Goal: Task Accomplishment & Management: Use online tool/utility

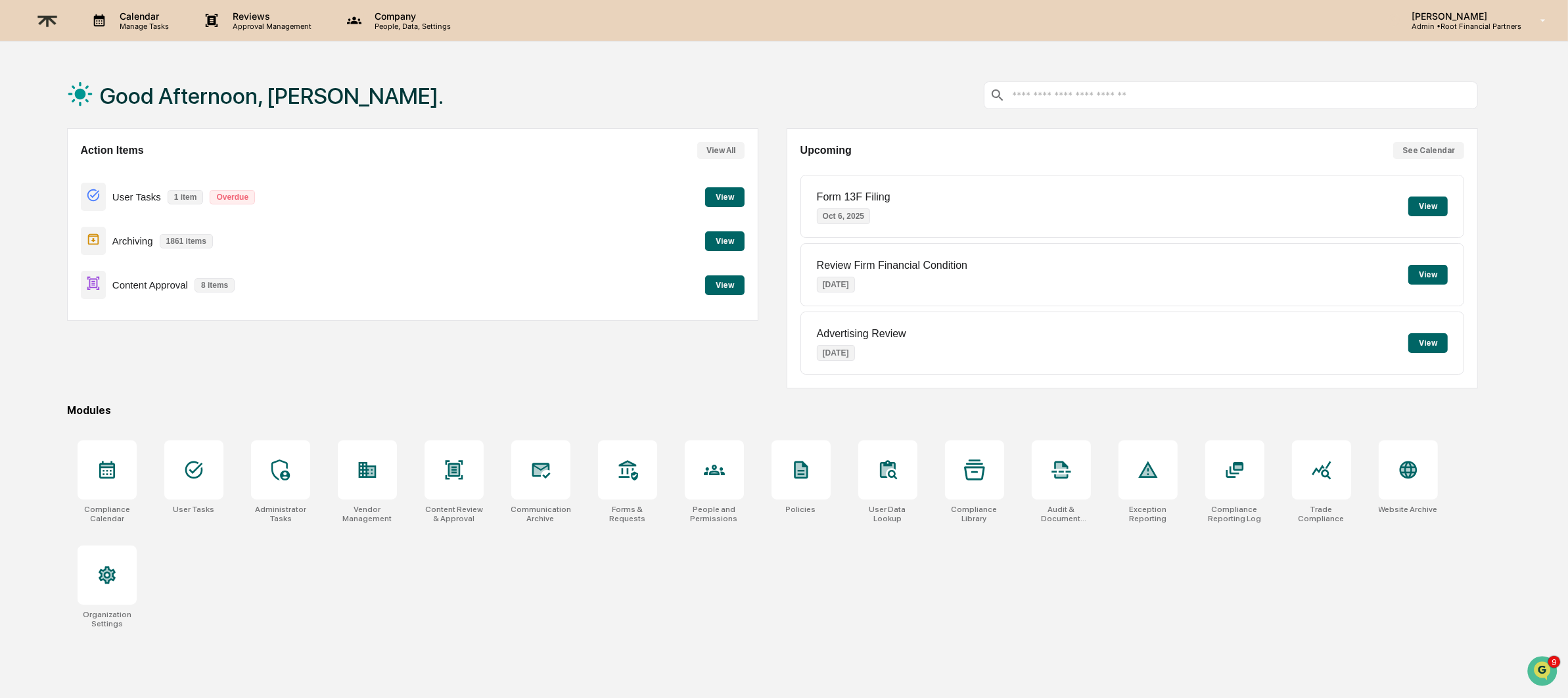
click at [723, 235] on button "View" at bounding box center [726, 241] width 40 height 20
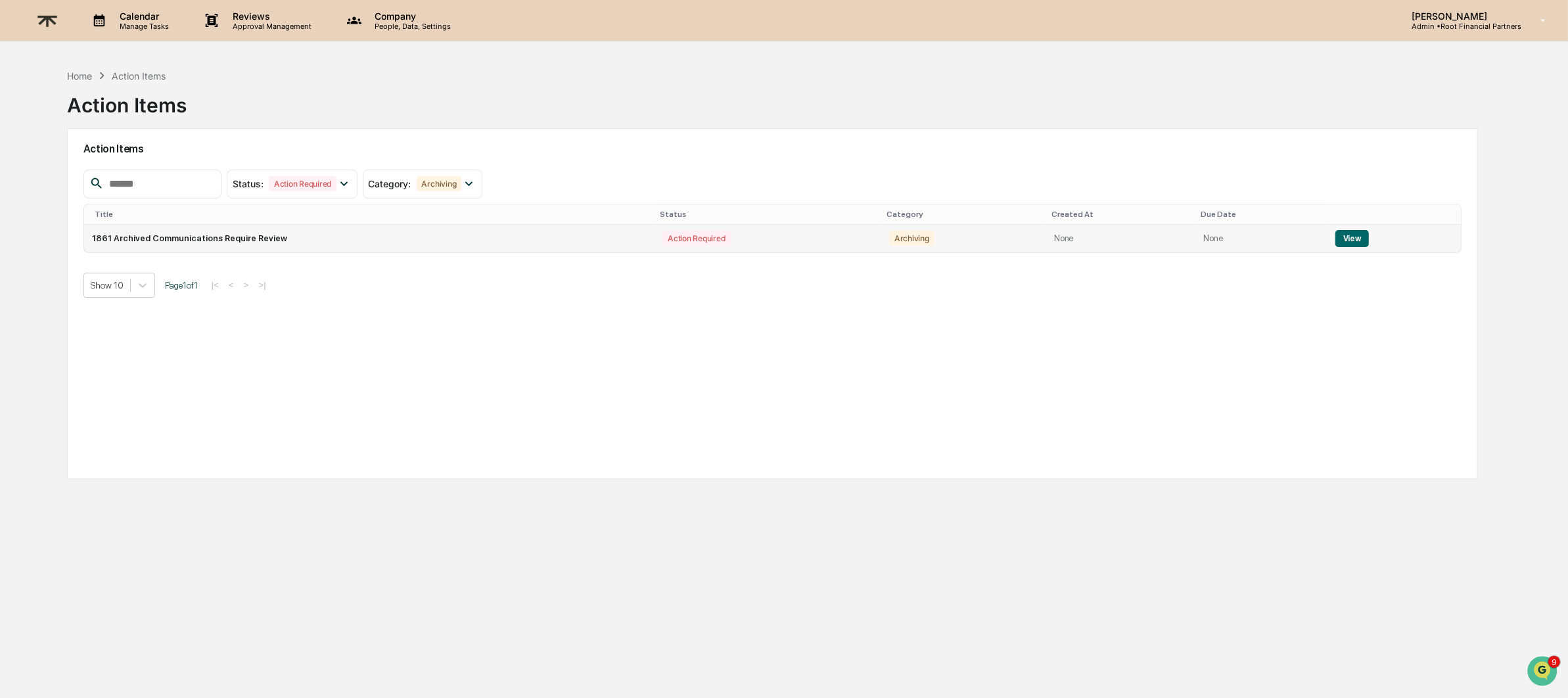
click at [1343, 231] on button "View" at bounding box center [1352, 238] width 34 height 17
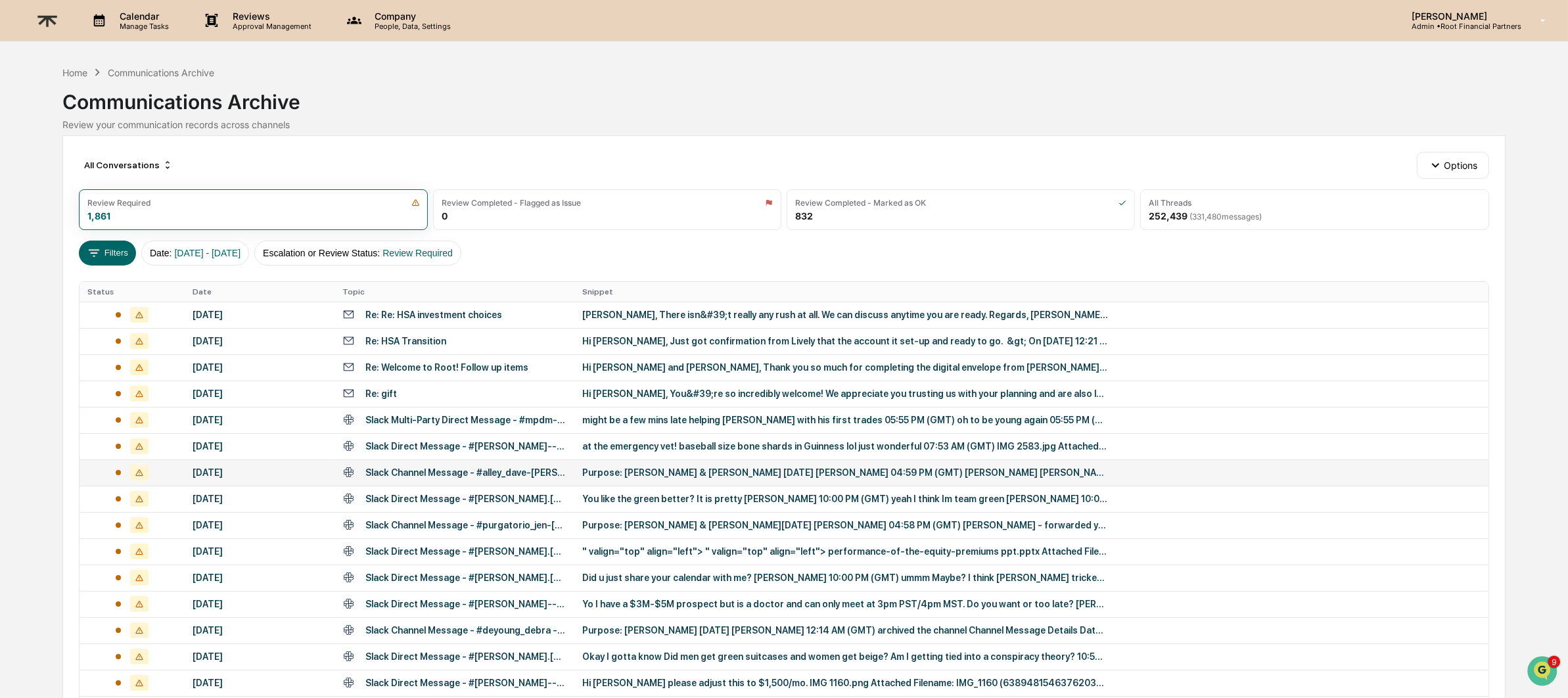
scroll to position [290, 0]
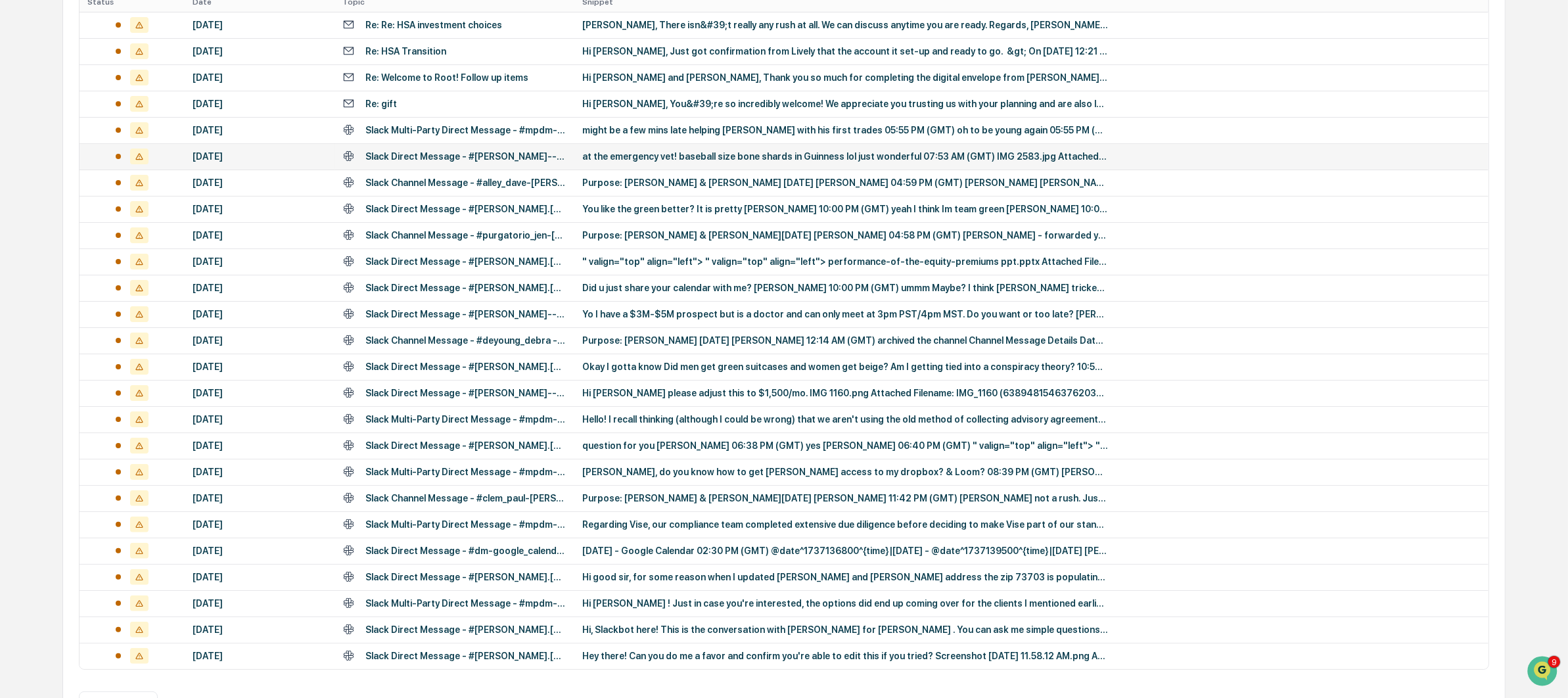
click at [664, 154] on div "at the emergency vet! baseball size bone shards in Guinness lol just wonderful …" at bounding box center [845, 156] width 526 height 10
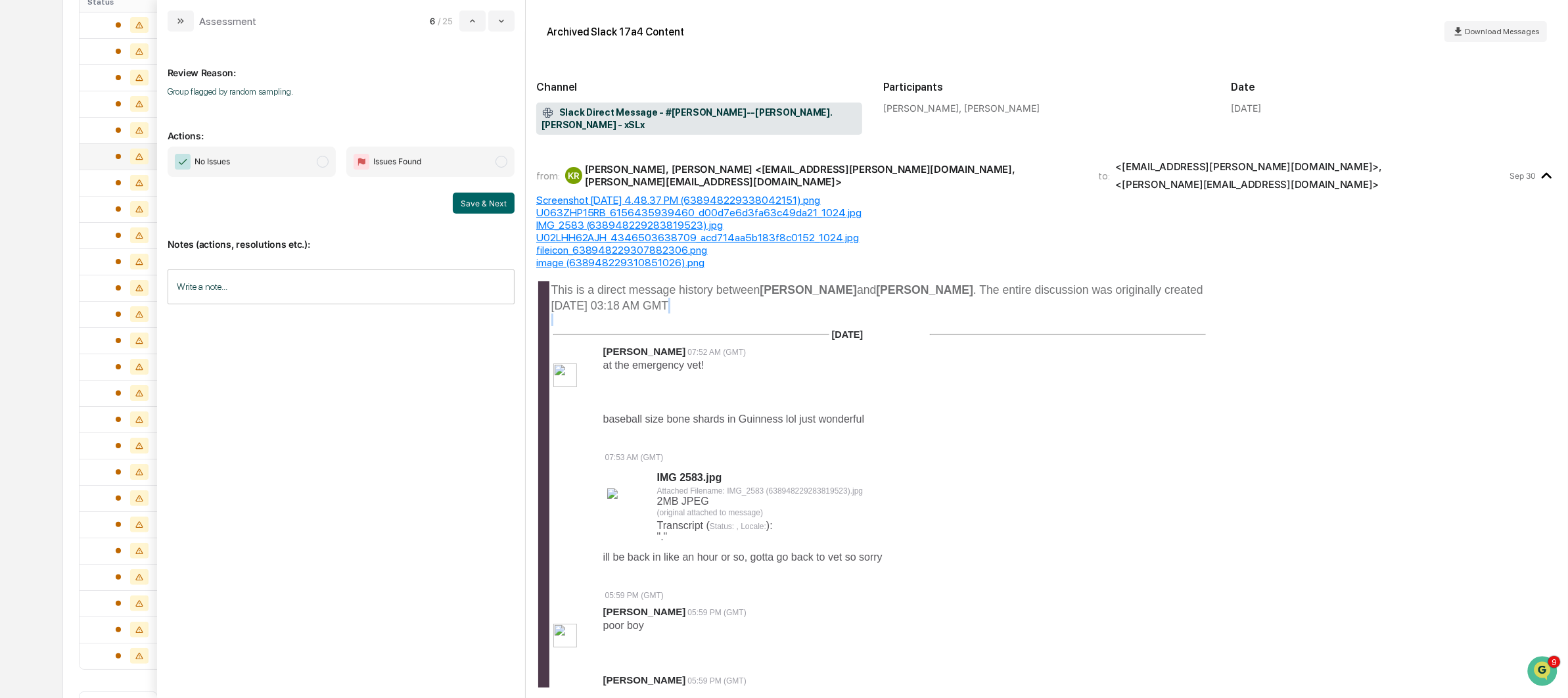
drag, startPoint x: 816, startPoint y: 310, endPoint x: 925, endPoint y: 302, distance: 109.3
click at [890, 327] on td "[DATE]" at bounding box center [879, 334] width 96 height 14
drag, startPoint x: 219, startPoint y: 90, endPoint x: 388, endPoint y: 85, distance: 169.1
click at [388, 85] on div "Review Reason: Group flagged by random sampling." at bounding box center [341, 74] width 347 height 63
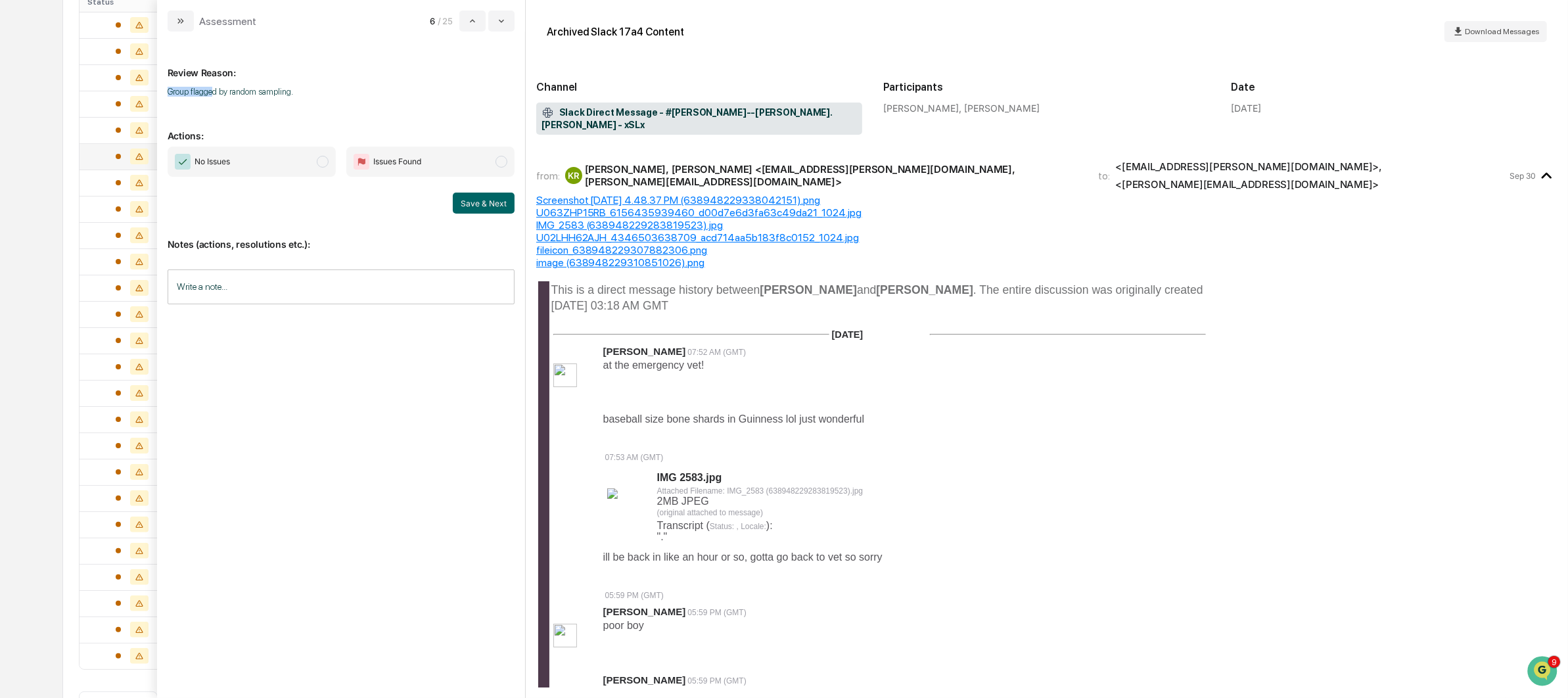
click at [352, 79] on div "Review Reason: Group flagged by random sampling." at bounding box center [341, 74] width 347 height 63
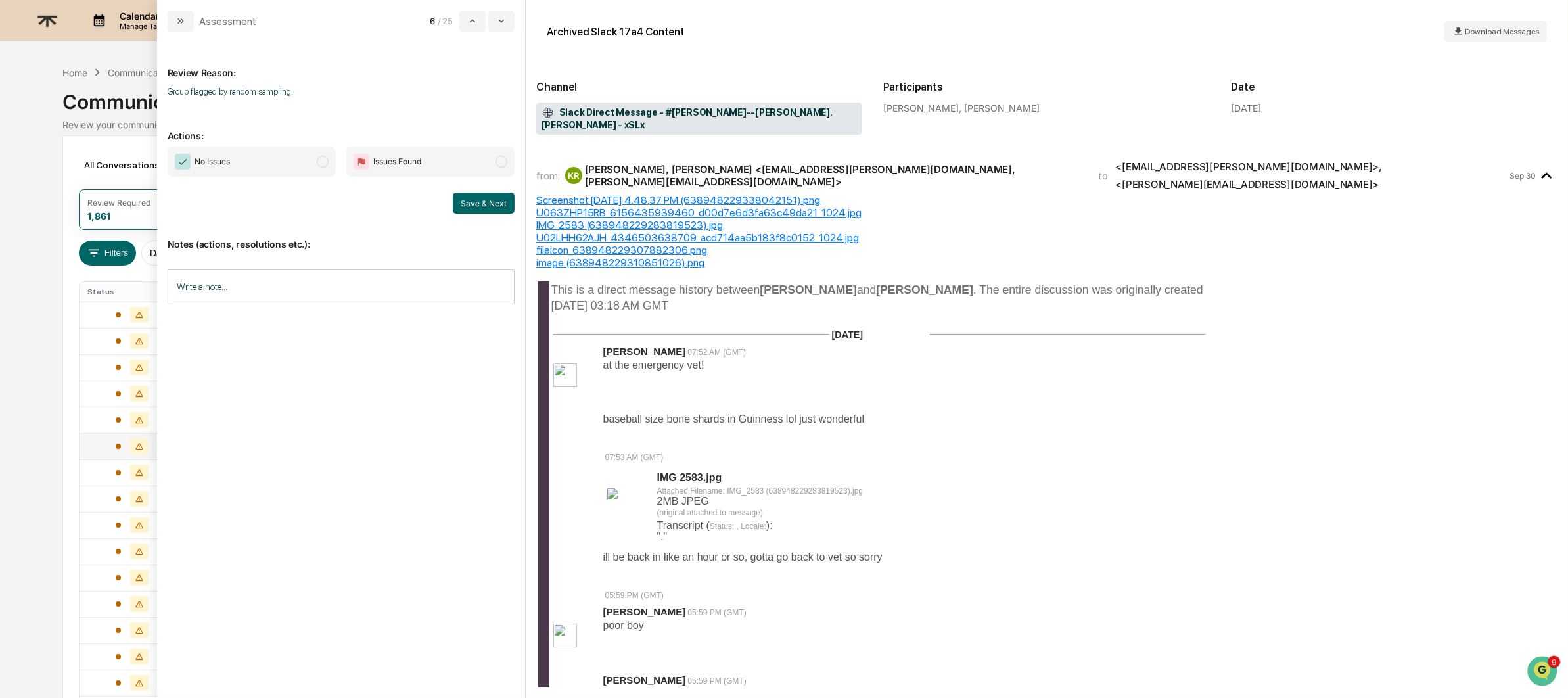
click at [230, 165] on span "No Issues" at bounding box center [212, 162] width 35 height 13
click at [456, 204] on button "Save & Next" at bounding box center [484, 203] width 62 height 21
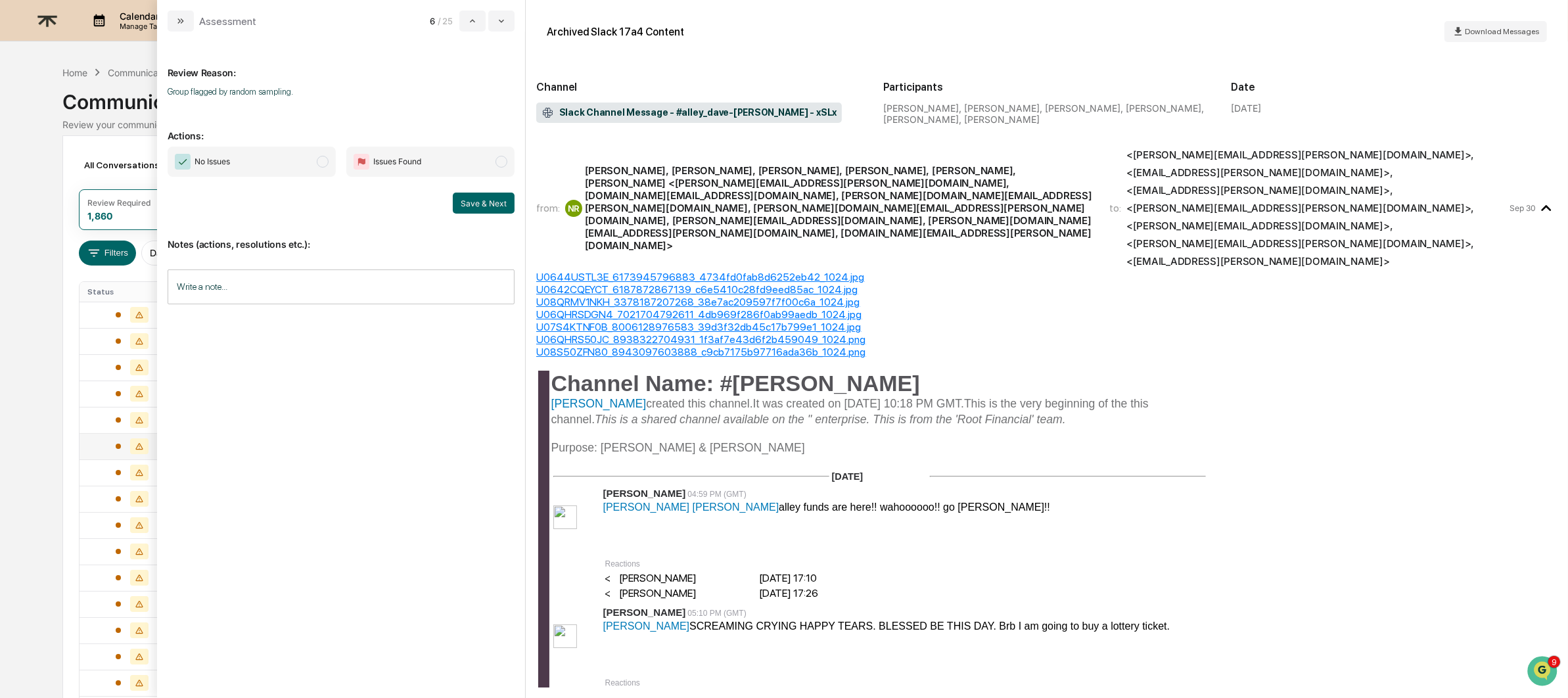
click at [316, 168] on span "No Issues" at bounding box center [252, 161] width 168 height 30
click at [452, 189] on div "No Issues Issues Found Save & Next" at bounding box center [341, 179] width 347 height 67
click at [474, 207] on button "Save & Next" at bounding box center [484, 203] width 62 height 21
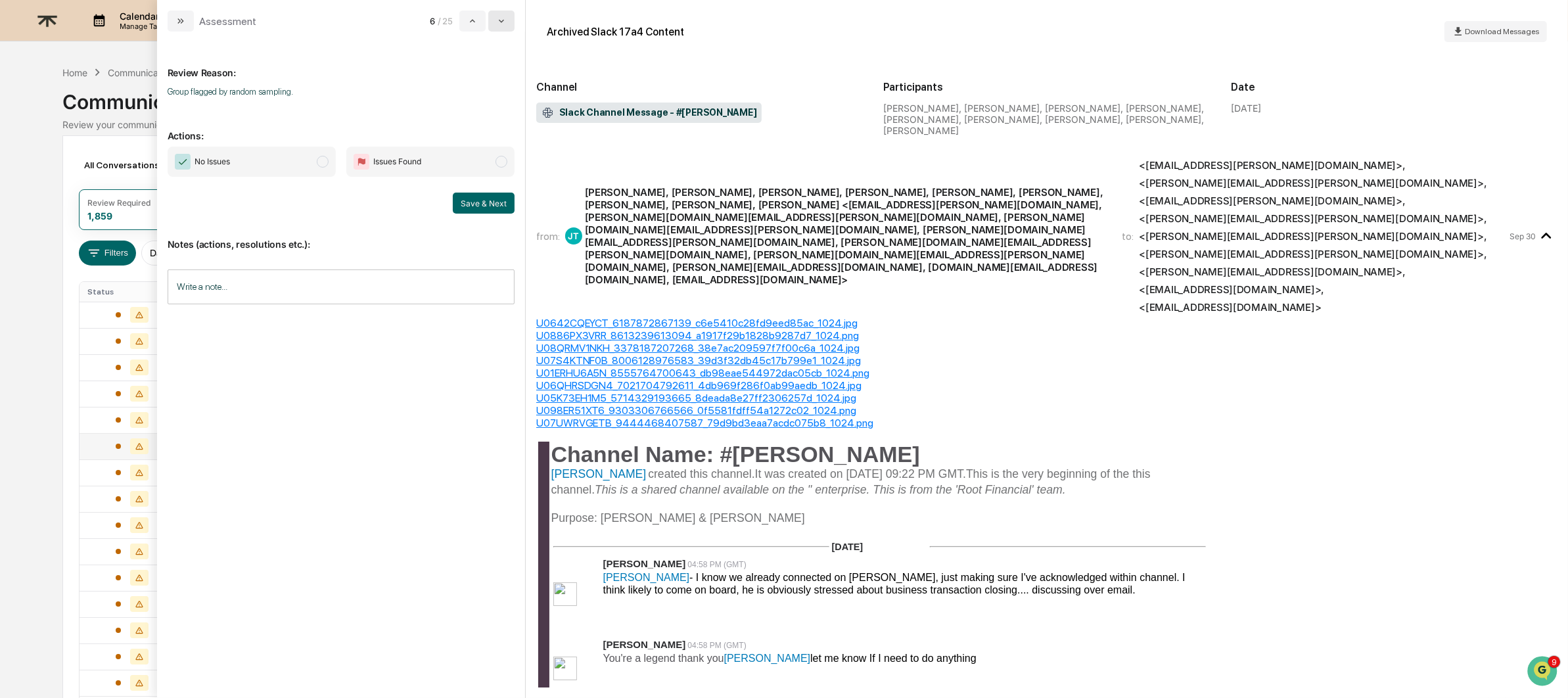
click at [503, 14] on button "modal" at bounding box center [502, 21] width 26 height 21
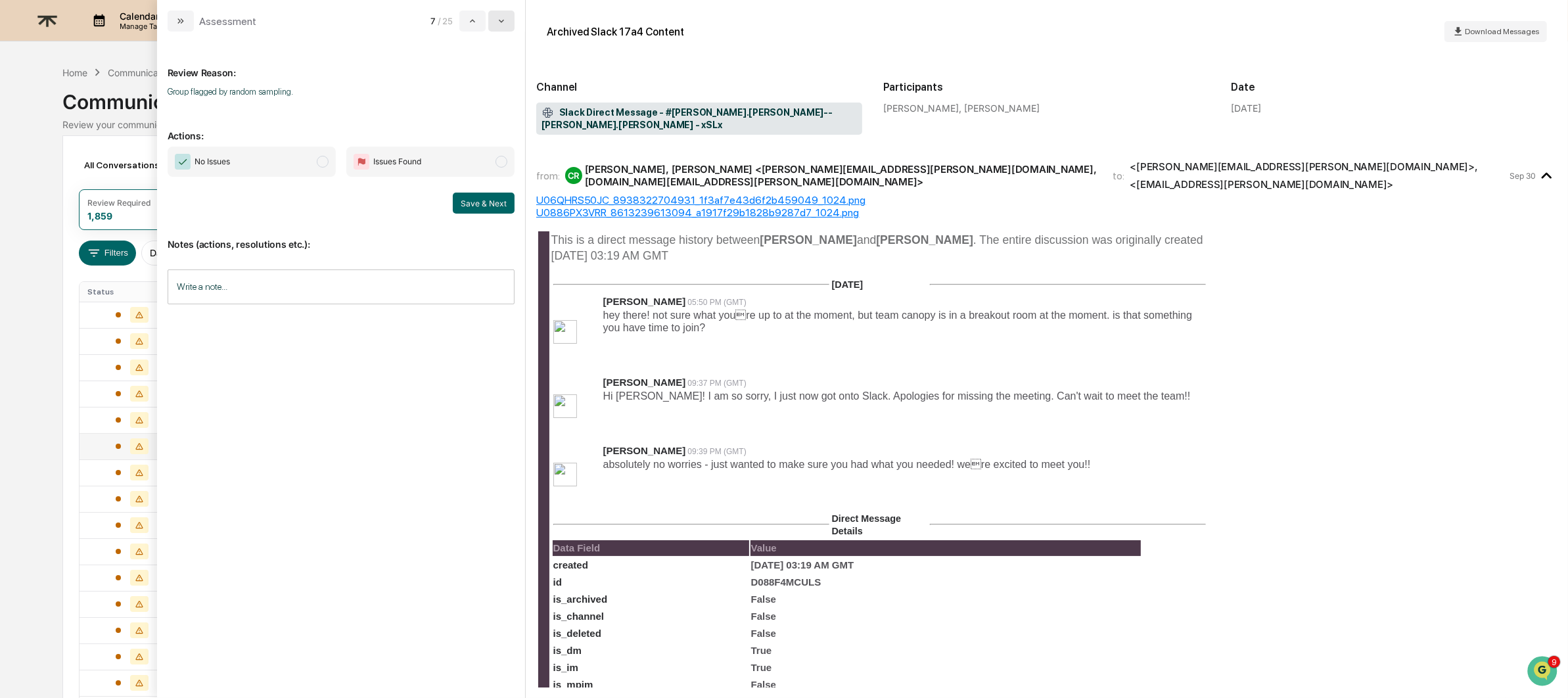
click at [504, 18] on icon "modal" at bounding box center [501, 21] width 10 height 10
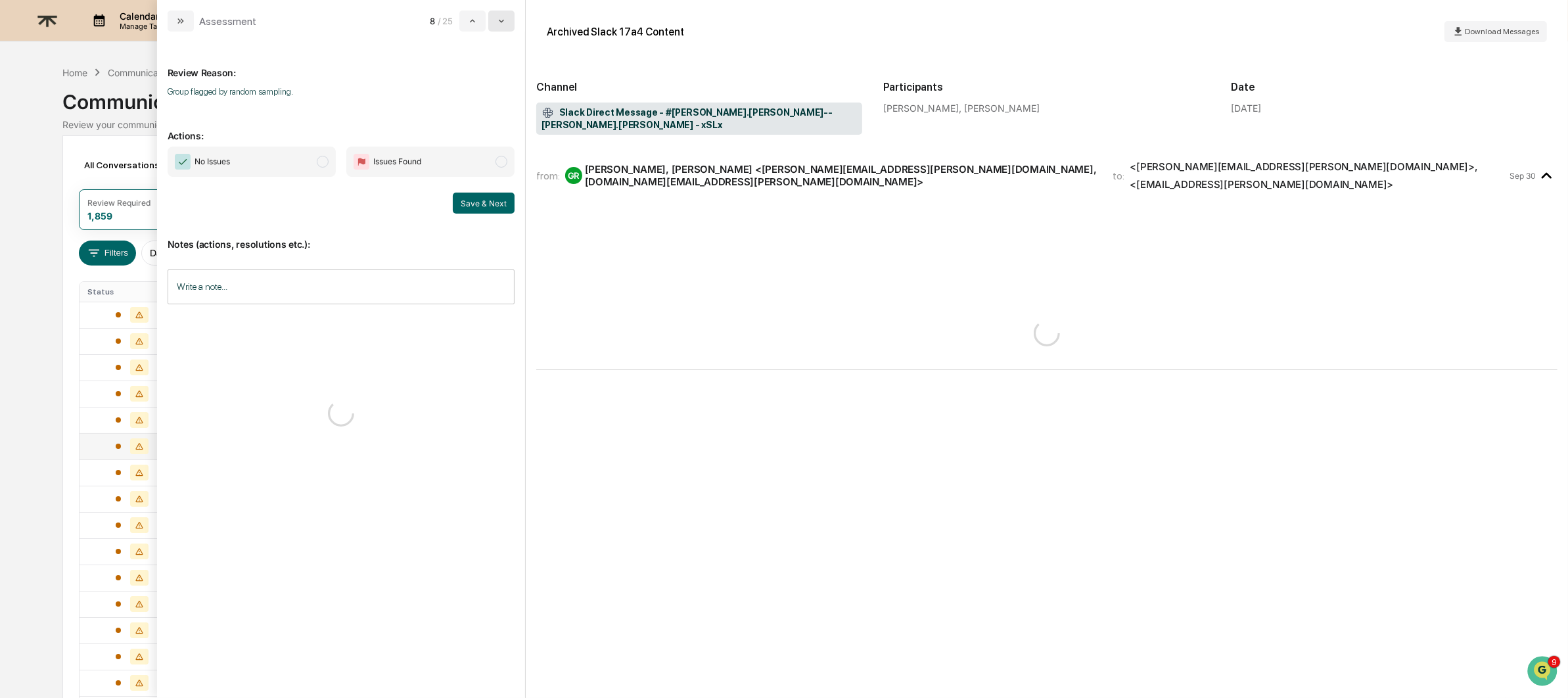
click at [504, 18] on icon "modal" at bounding box center [501, 21] width 10 height 10
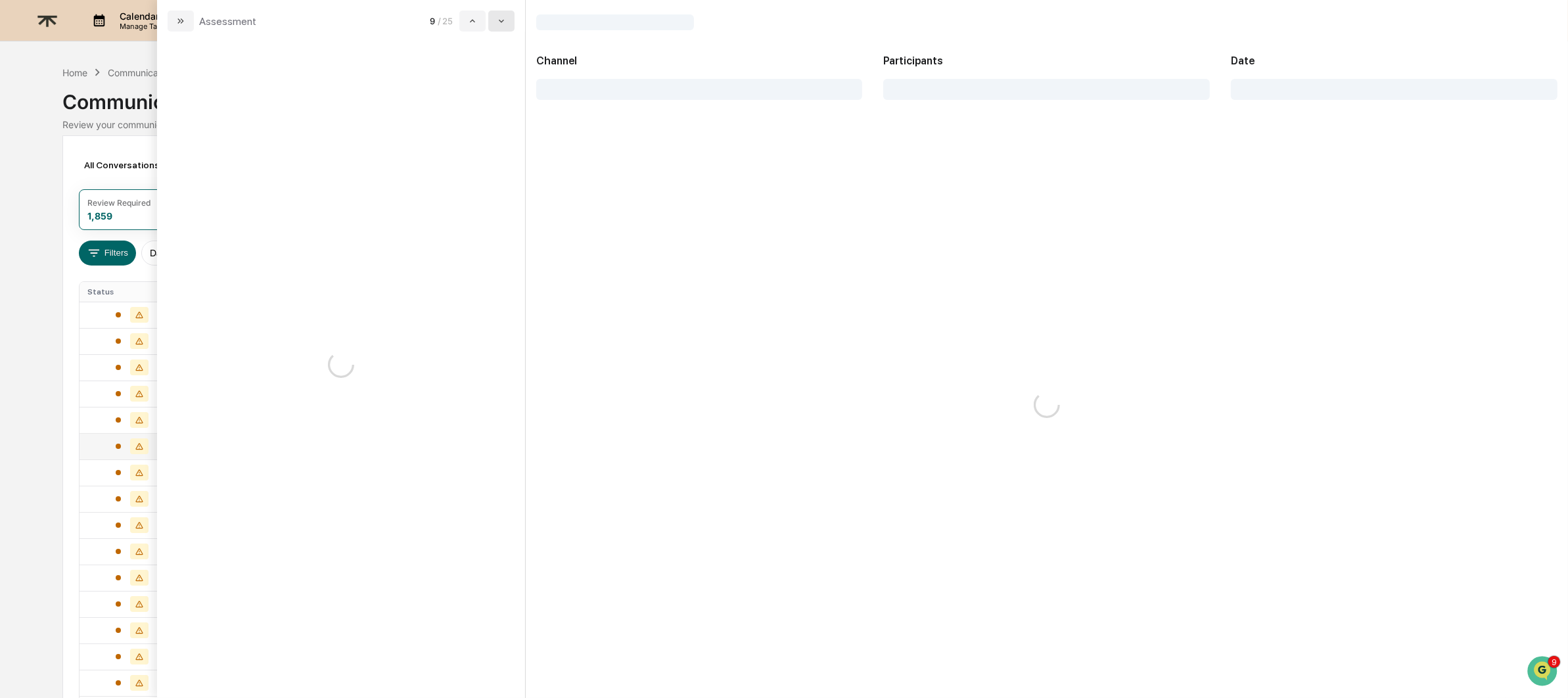
click at [504, 18] on icon "modal" at bounding box center [501, 21] width 10 height 10
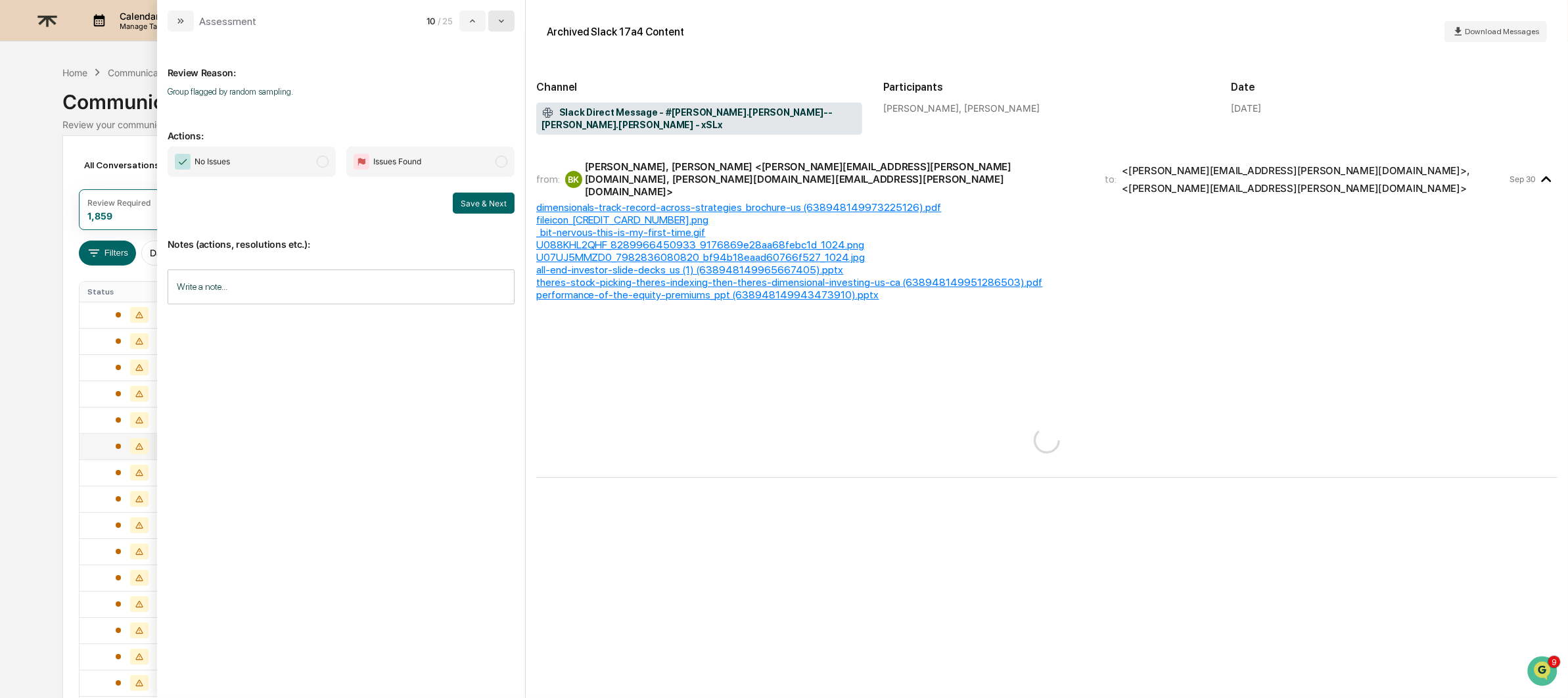
click at [504, 18] on icon "modal" at bounding box center [501, 21] width 10 height 10
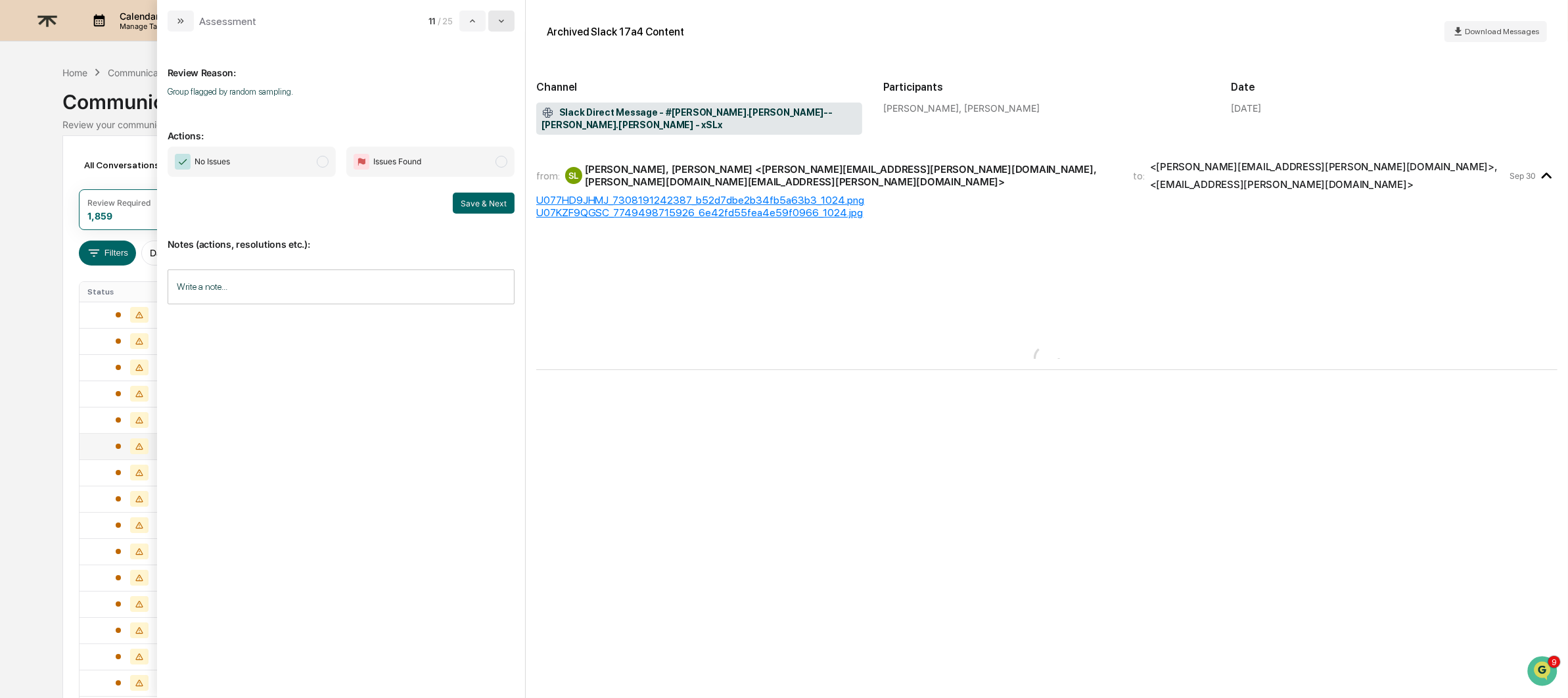
click at [504, 18] on icon "modal" at bounding box center [501, 21] width 10 height 10
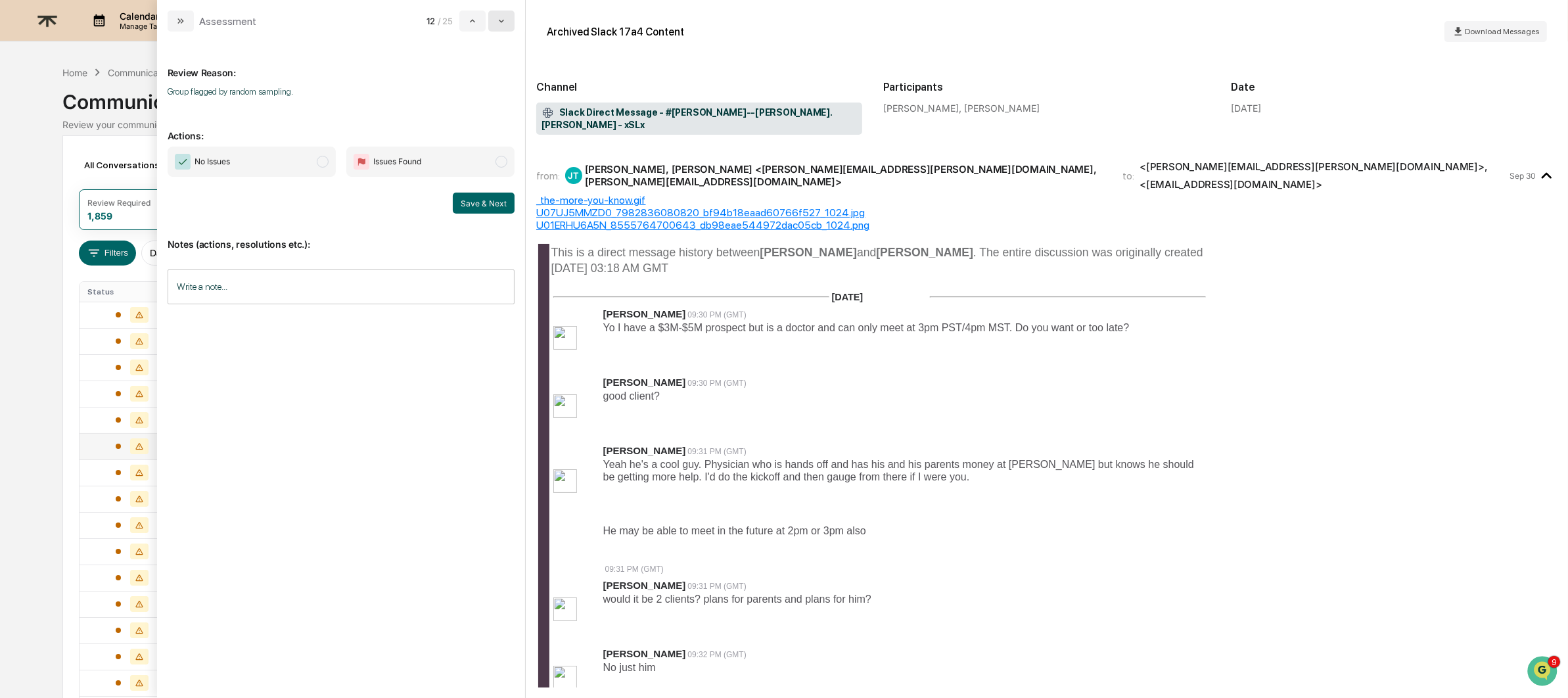
click at [504, 24] on icon "modal" at bounding box center [501, 21] width 10 height 10
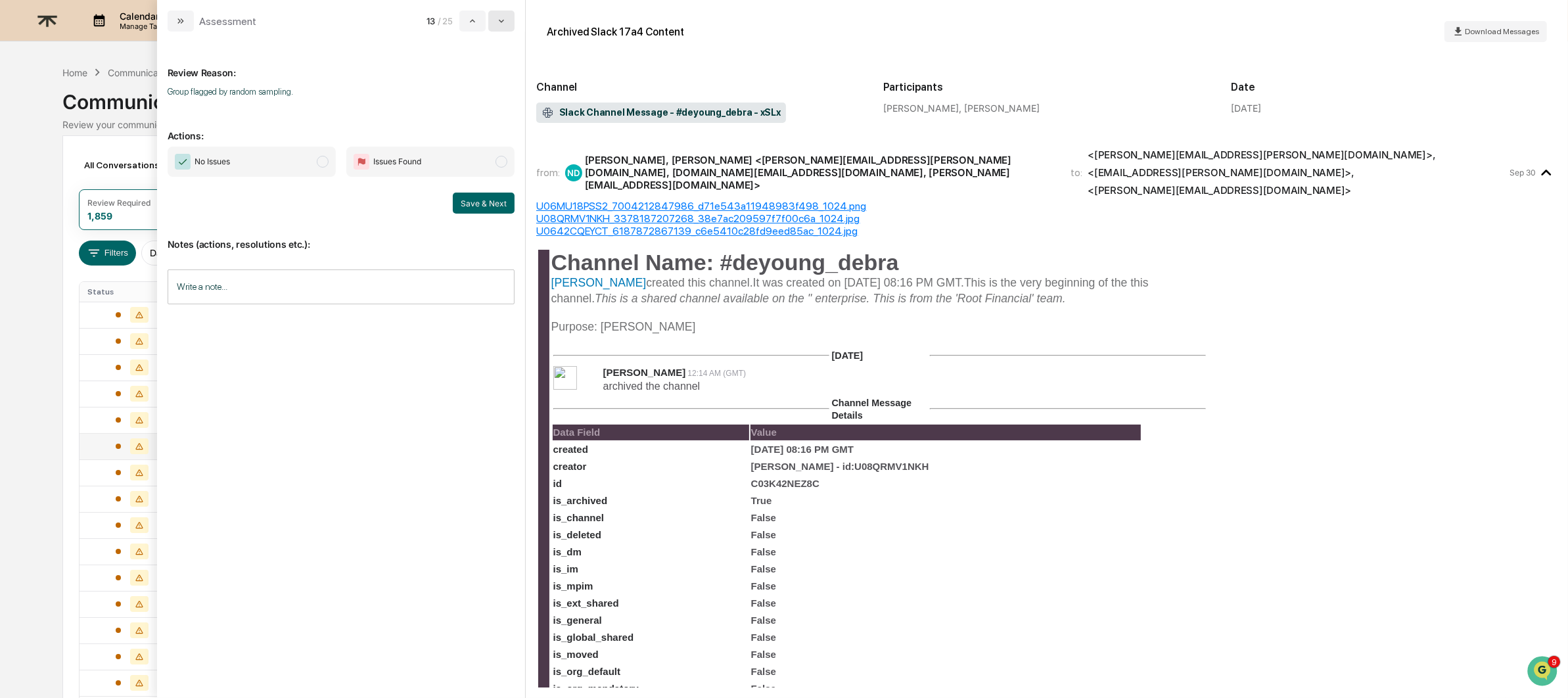
click at [504, 24] on icon "modal" at bounding box center [501, 21] width 10 height 10
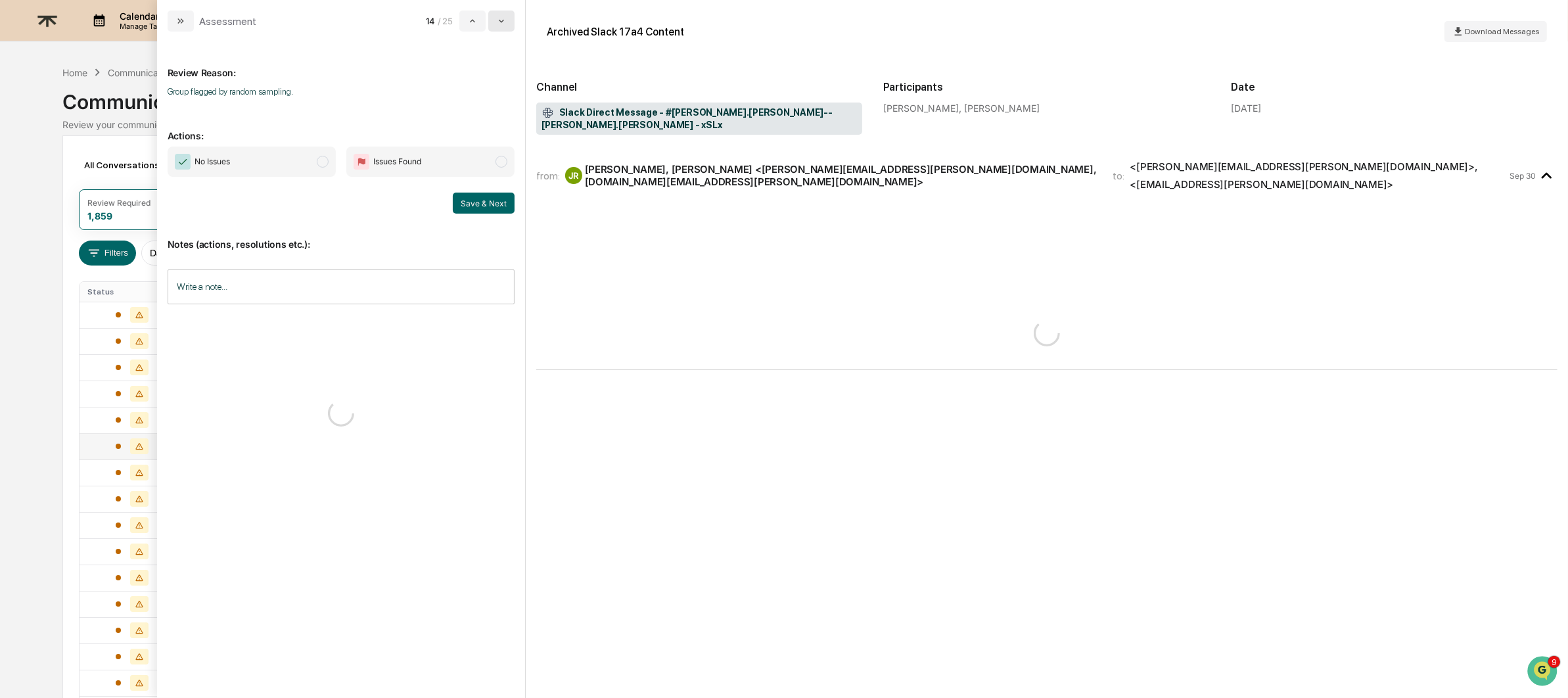
click at [504, 24] on icon "modal" at bounding box center [501, 21] width 10 height 10
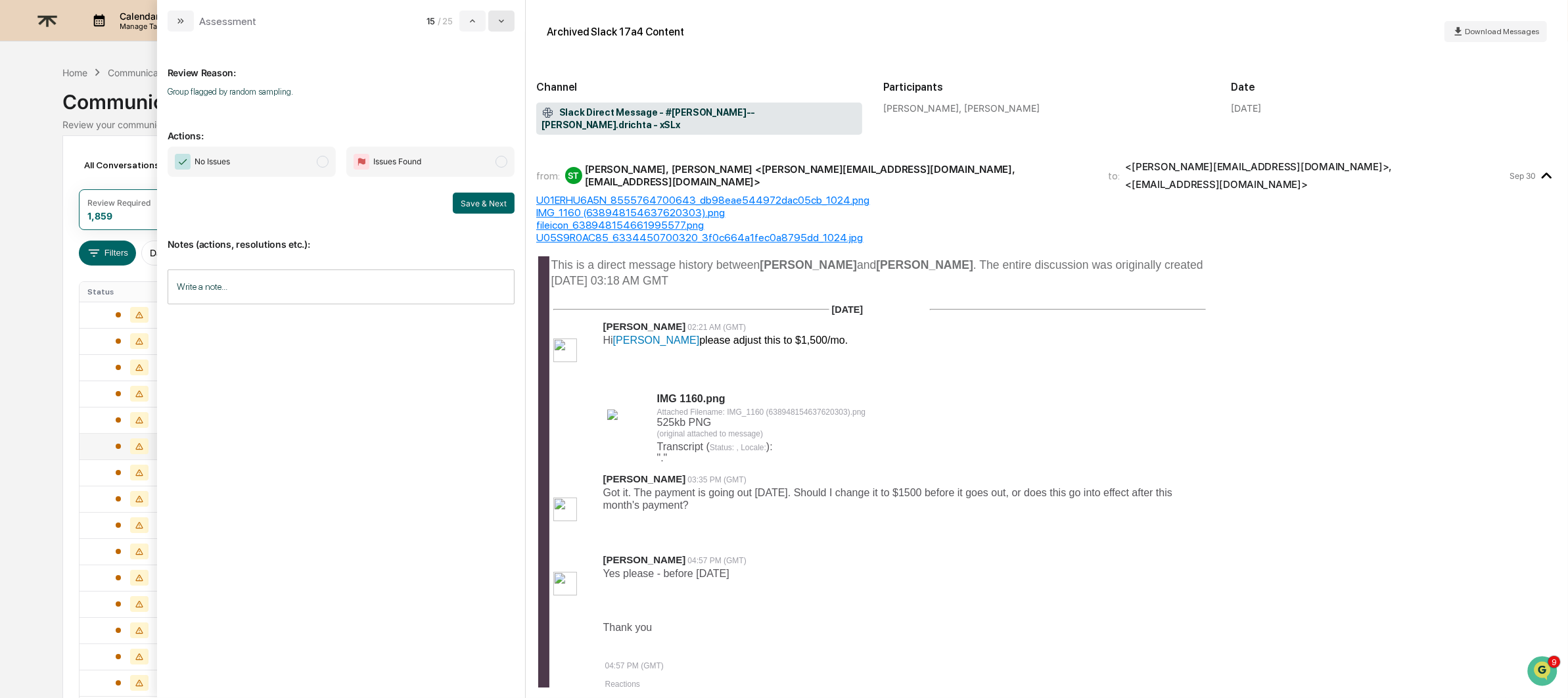
click at [504, 24] on icon "modal" at bounding box center [501, 21] width 10 height 10
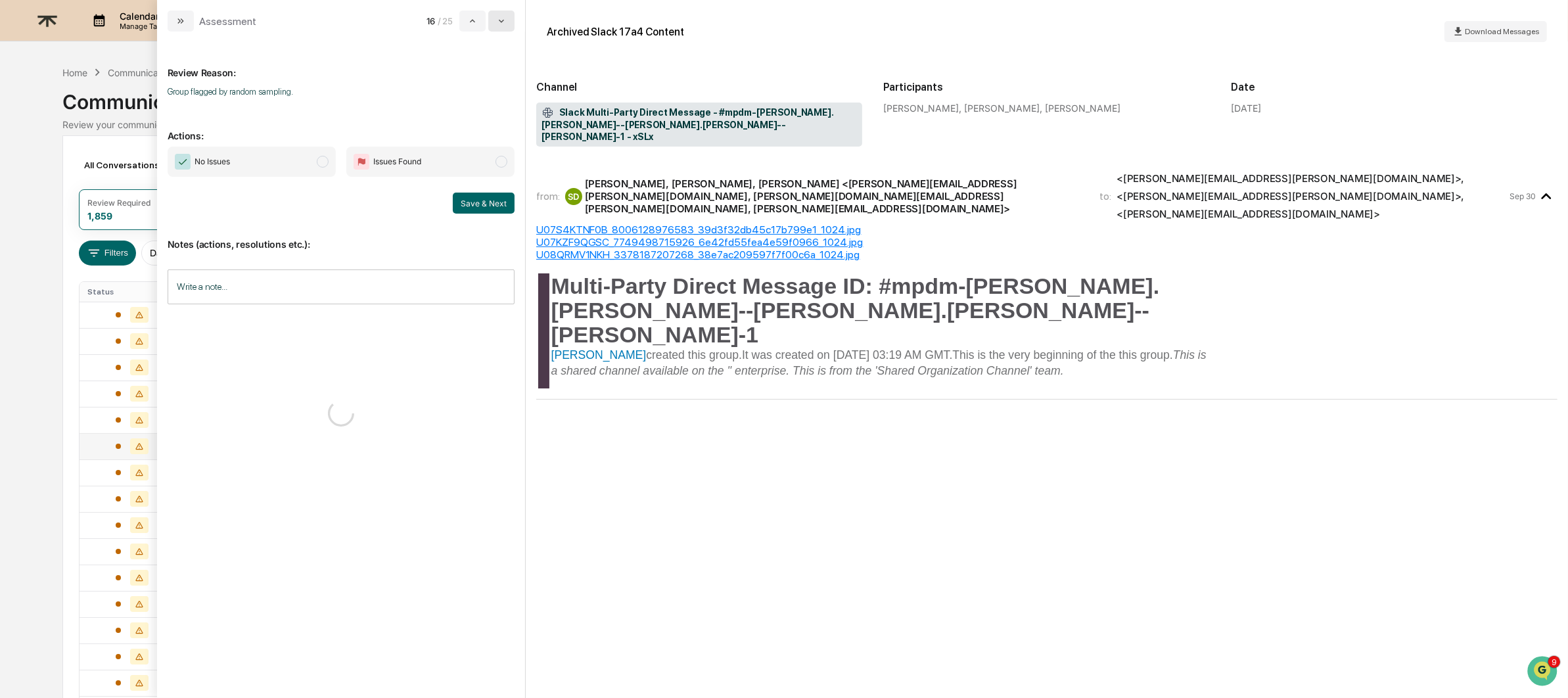
click at [504, 24] on icon "modal" at bounding box center [501, 21] width 10 height 10
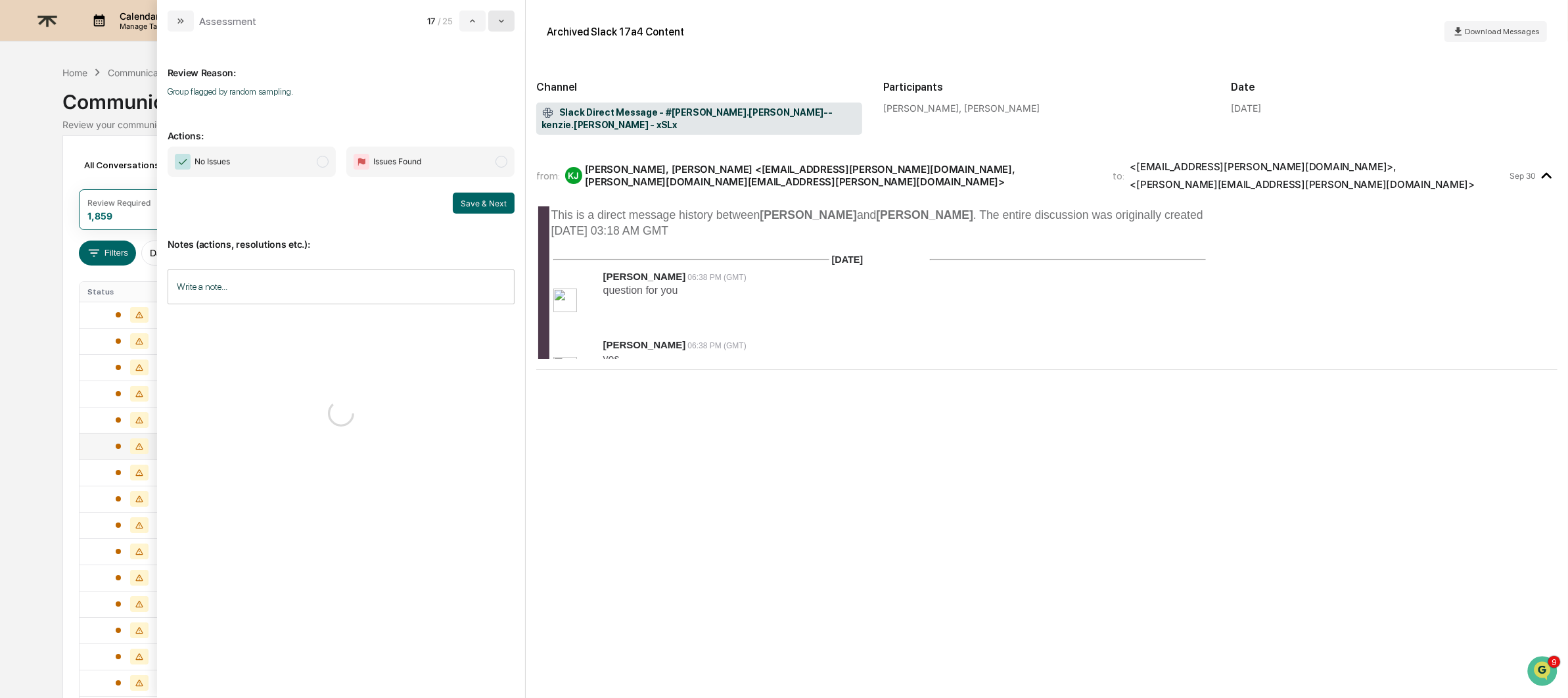
click at [504, 24] on icon "modal" at bounding box center [501, 21] width 10 height 10
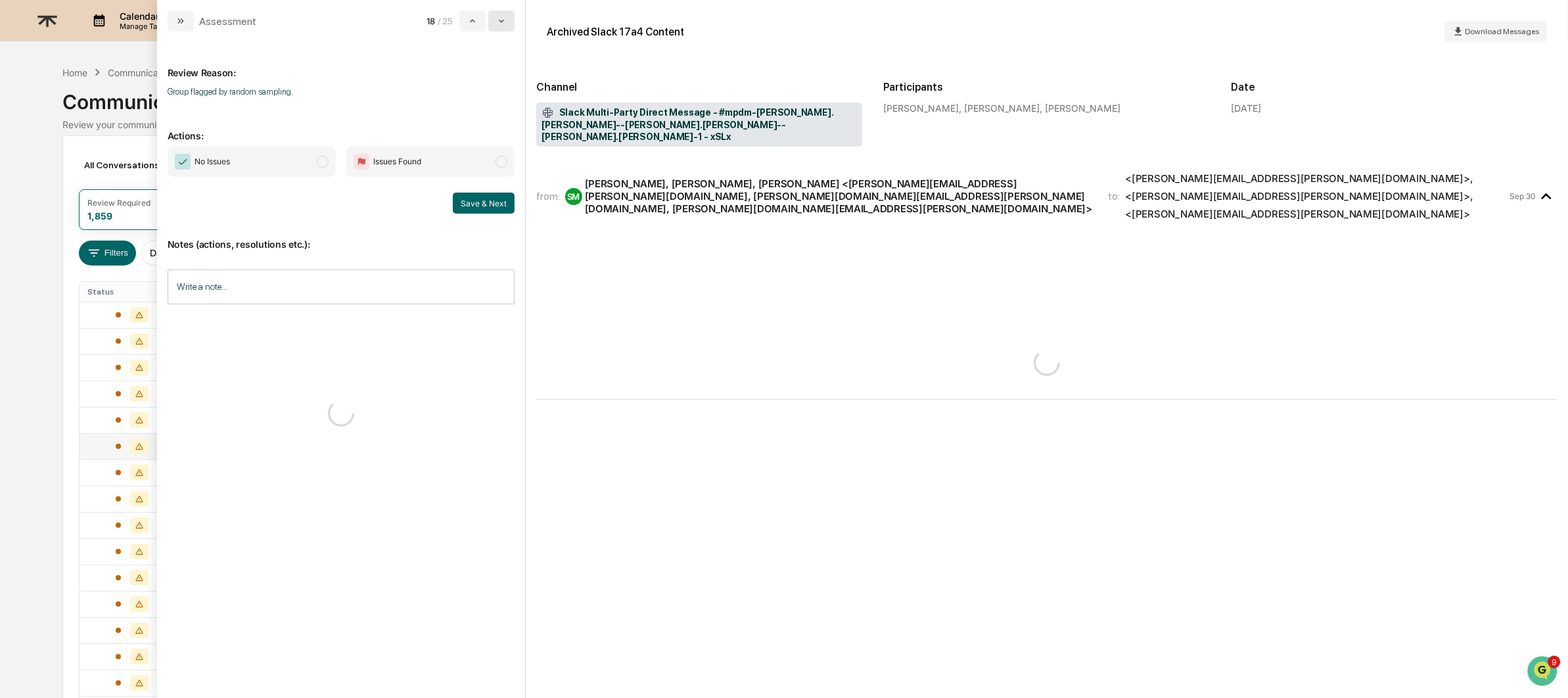
click at [504, 24] on icon "modal" at bounding box center [501, 21] width 10 height 10
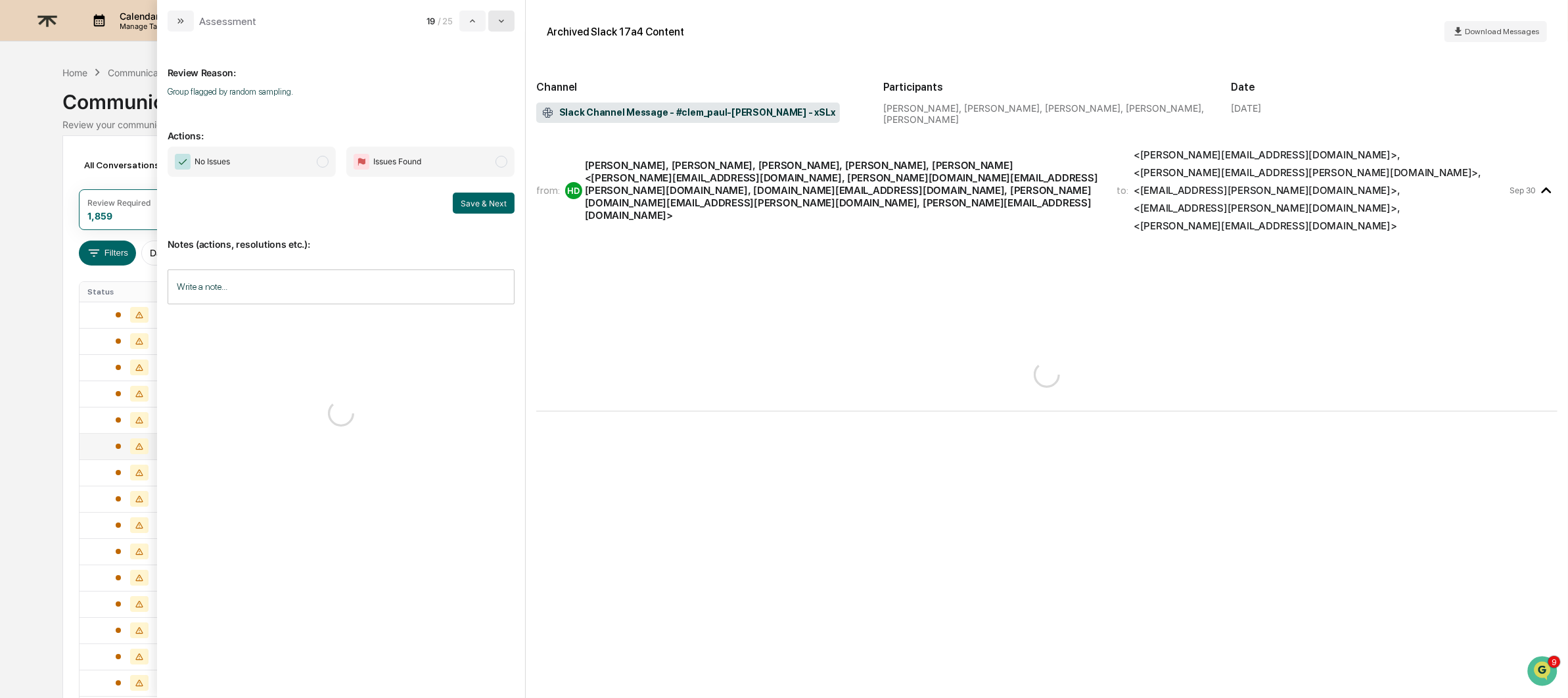
click at [504, 24] on icon "modal" at bounding box center [501, 21] width 10 height 10
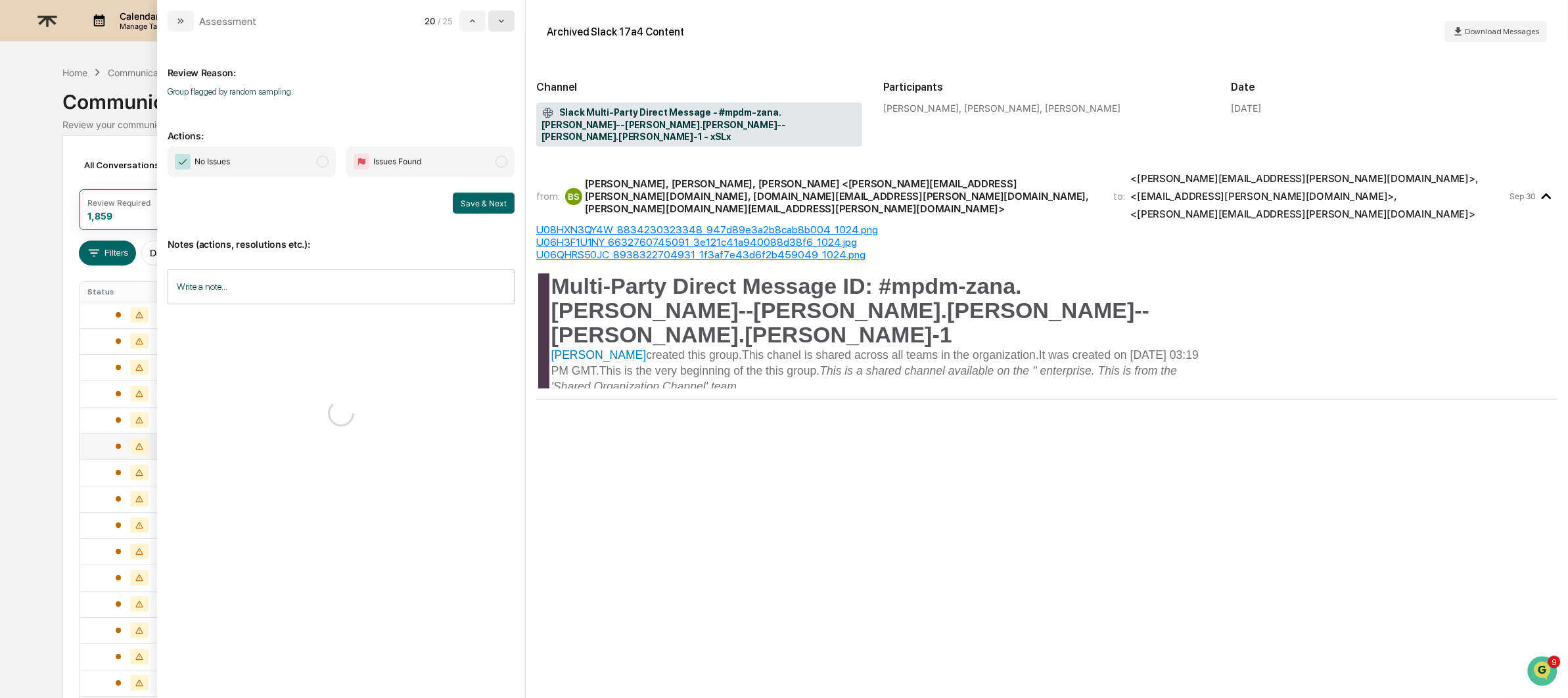
click at [504, 24] on icon "modal" at bounding box center [501, 21] width 10 height 10
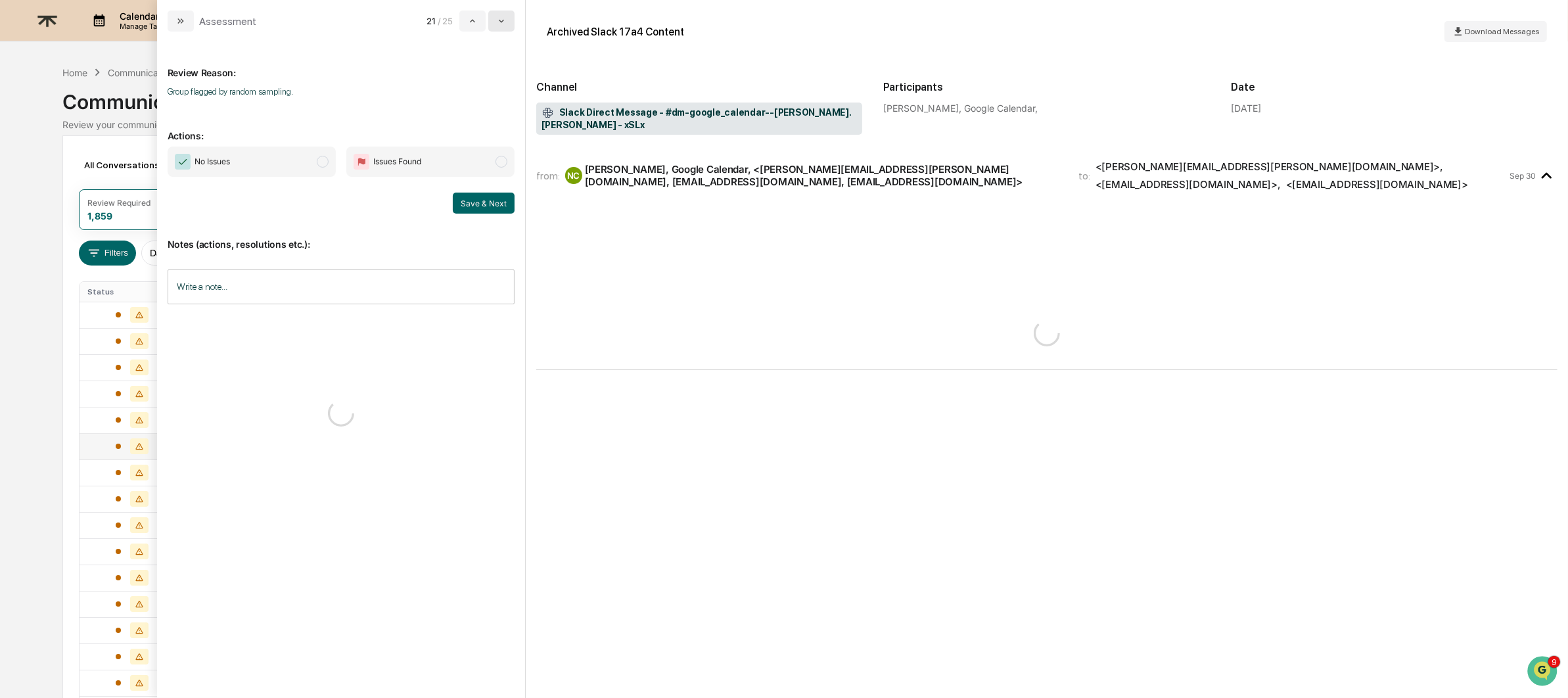
click at [504, 24] on icon "modal" at bounding box center [501, 21] width 10 height 10
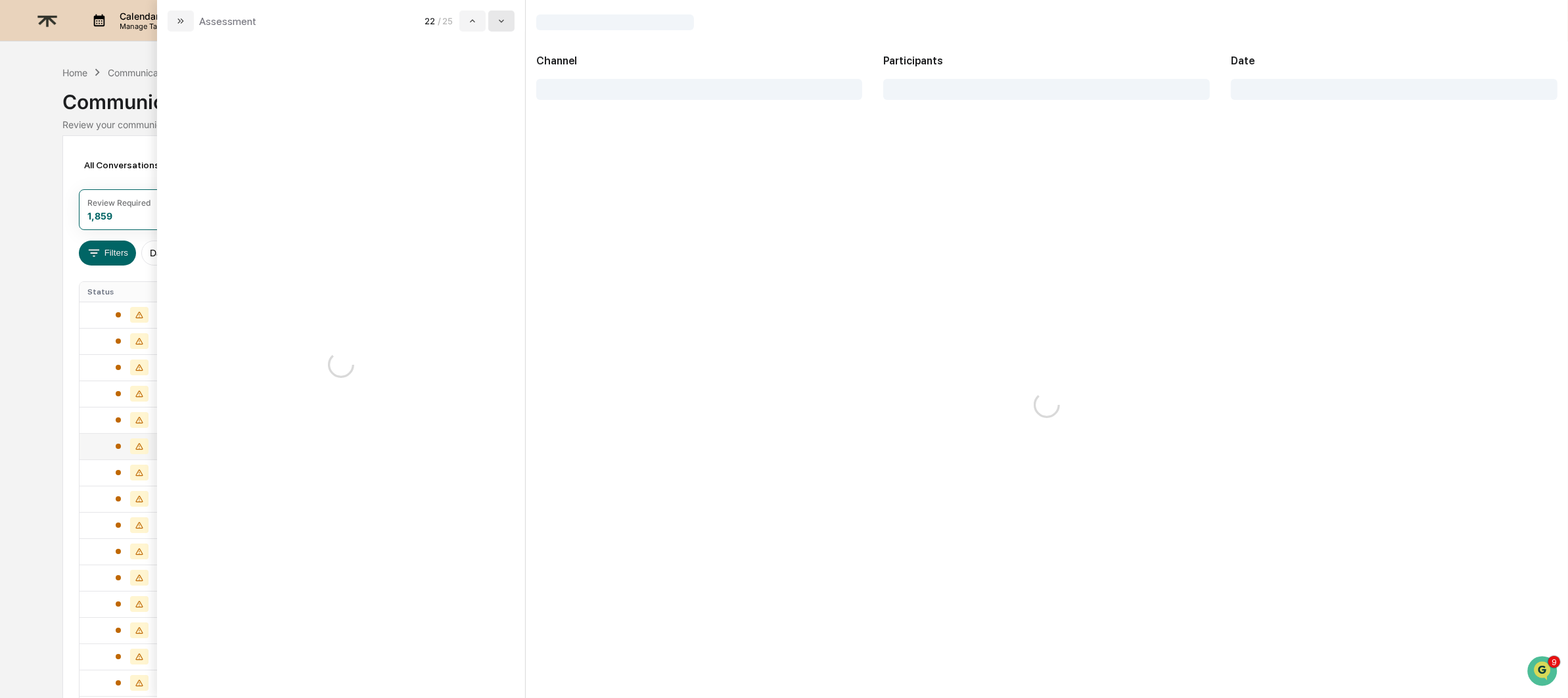
click at [504, 24] on icon "modal" at bounding box center [501, 21] width 10 height 10
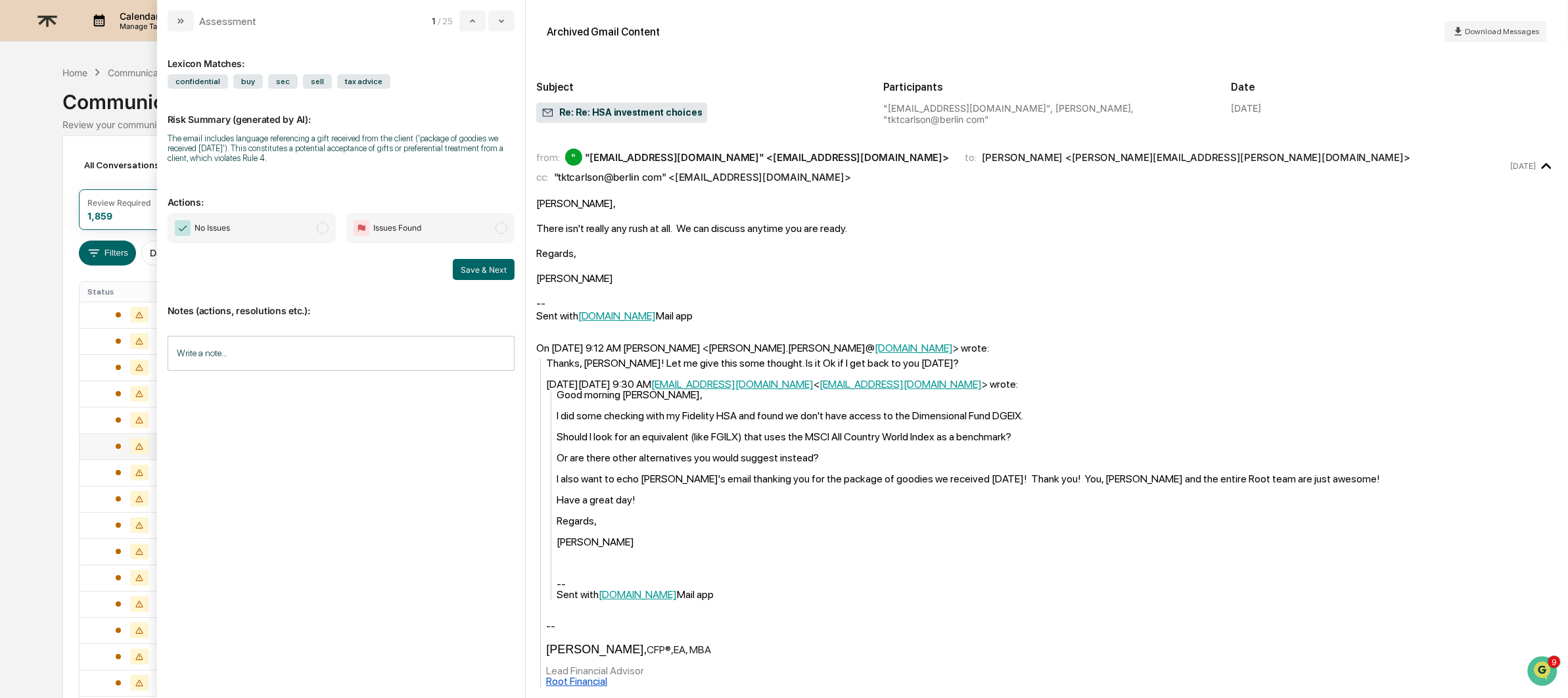
drag, startPoint x: 382, startPoint y: 135, endPoint x: 466, endPoint y: 163, distance: 88.5
click at [466, 163] on div "The email includes language referencing a gift received from the client ('packa…" at bounding box center [341, 148] width 347 height 29
click at [352, 154] on div "The email includes language referencing a gift received from the client ('packa…" at bounding box center [341, 148] width 347 height 29
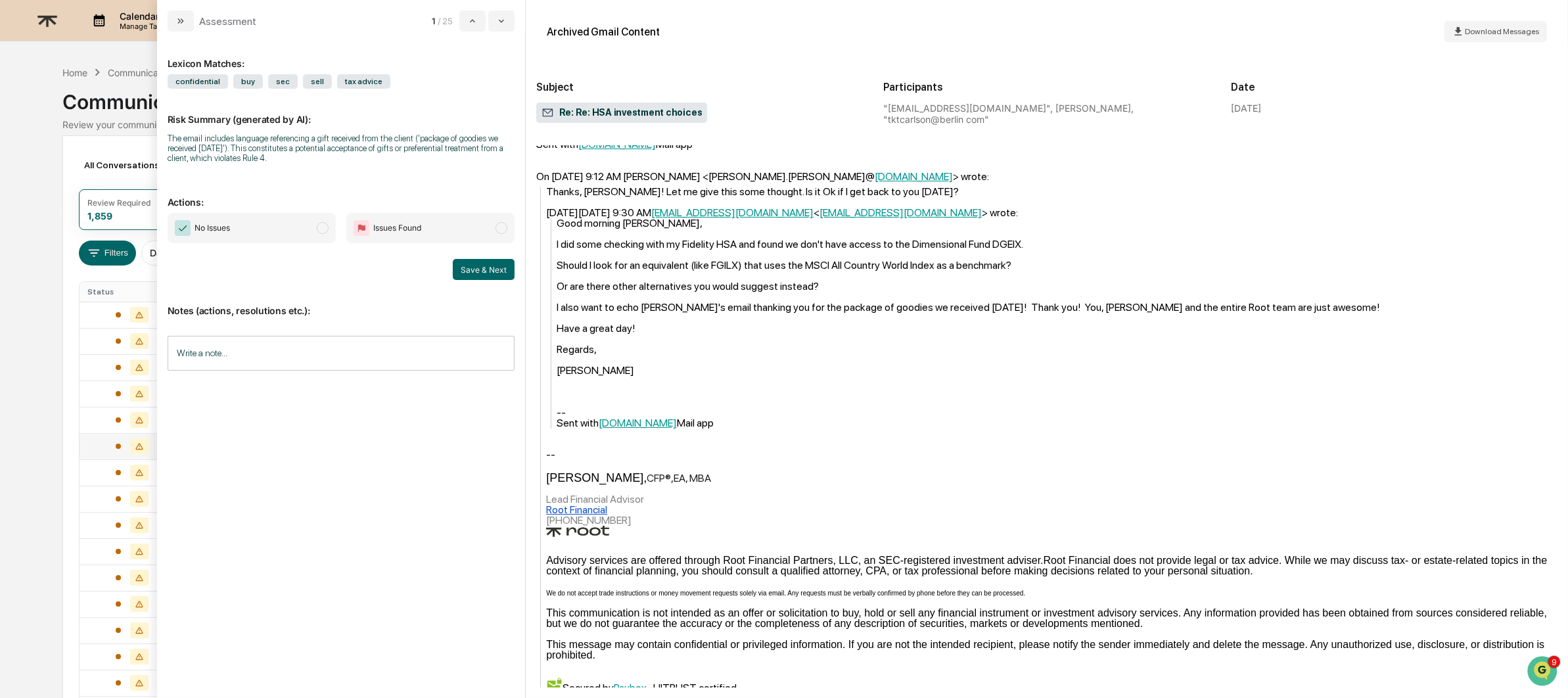
scroll to position [198, 0]
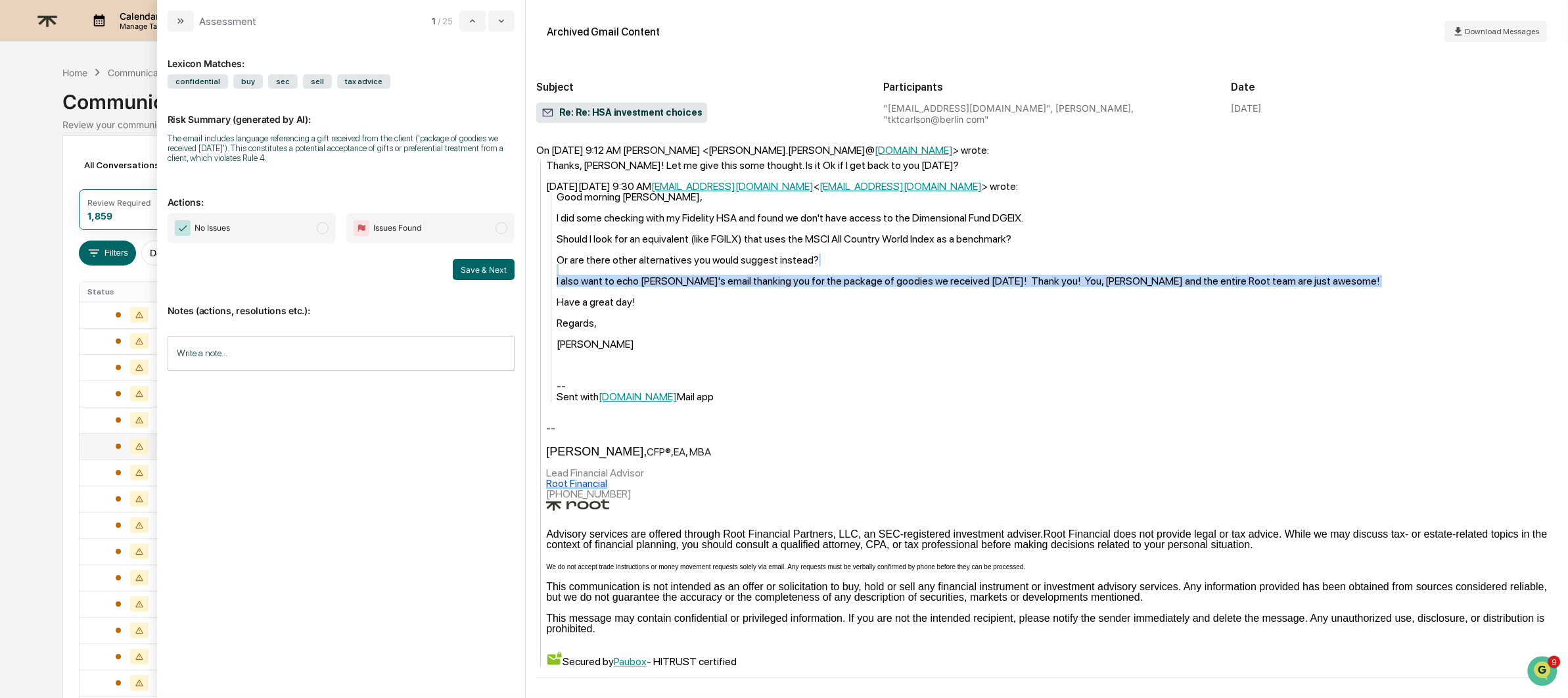
drag, startPoint x: 567, startPoint y: 285, endPoint x: 910, endPoint y: 266, distance: 343.5
click at [910, 266] on div "Good morning [PERSON_NAME], I did some checking with my Fidelity HSA and found …" at bounding box center [1057, 297] width 1001 height 210
click at [983, 283] on div "Good morning [PERSON_NAME], I did some checking with my Fidelity HSA and found …" at bounding box center [1057, 297] width 1001 height 210
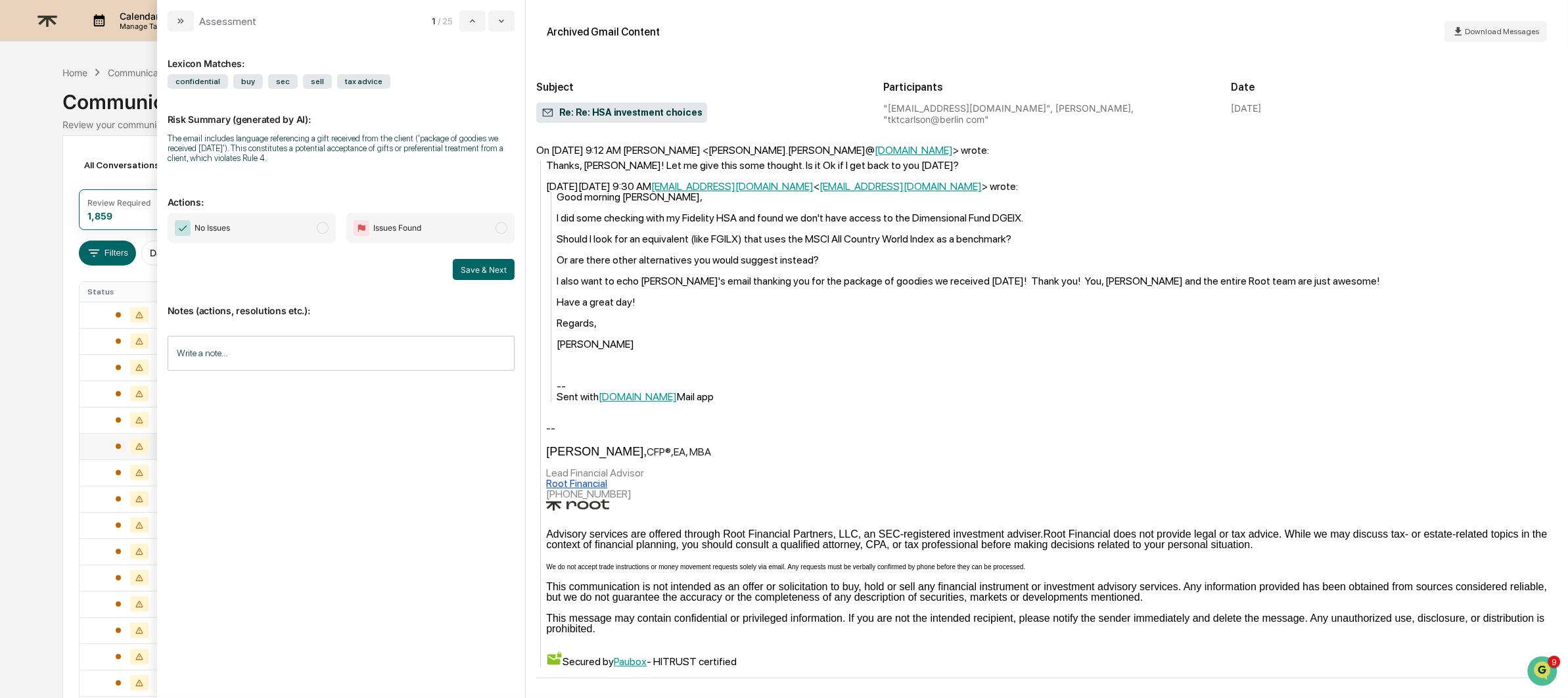
scroll to position [177, 0]
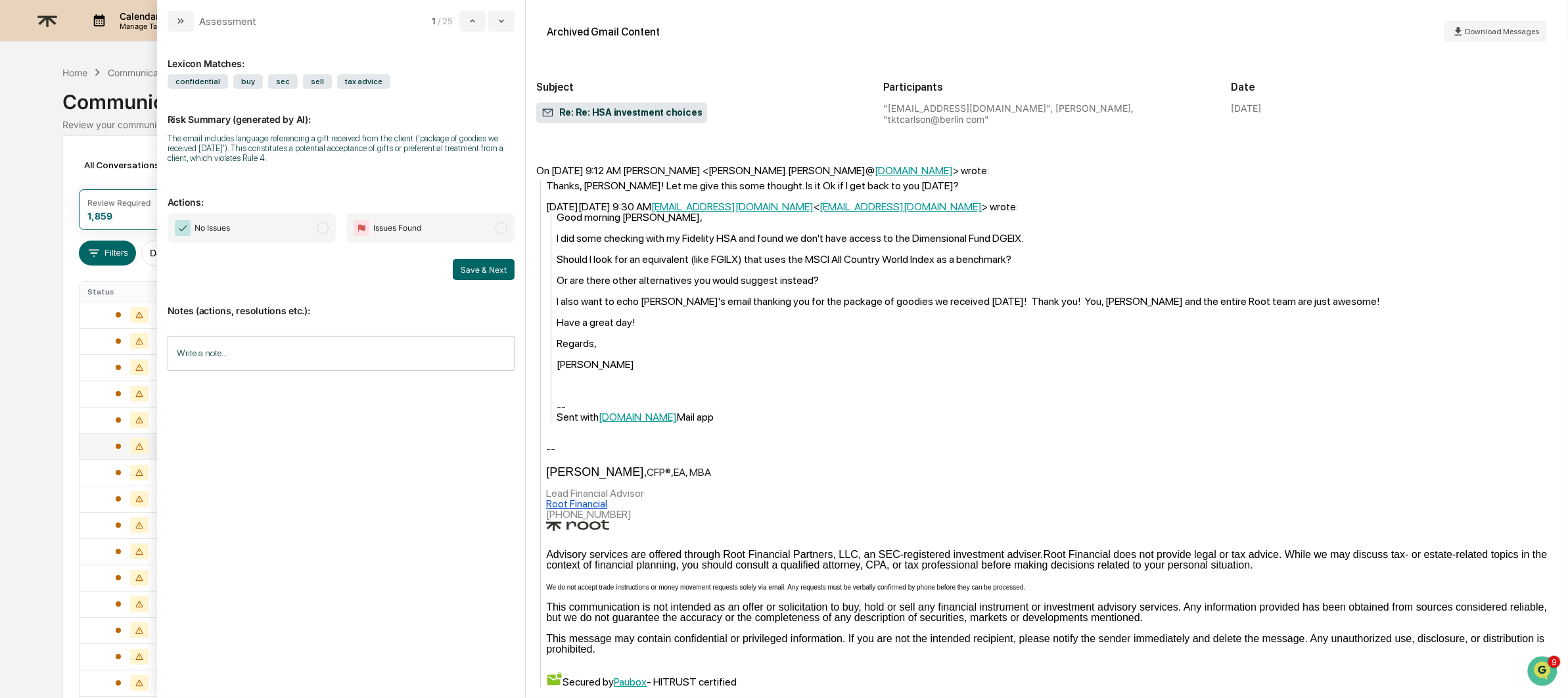
click at [280, 343] on input "Write a note..." at bounding box center [341, 352] width 347 height 35
click at [264, 227] on span "No Issues" at bounding box center [252, 227] width 168 height 30
click at [480, 263] on button "Save & Next" at bounding box center [484, 269] width 62 height 21
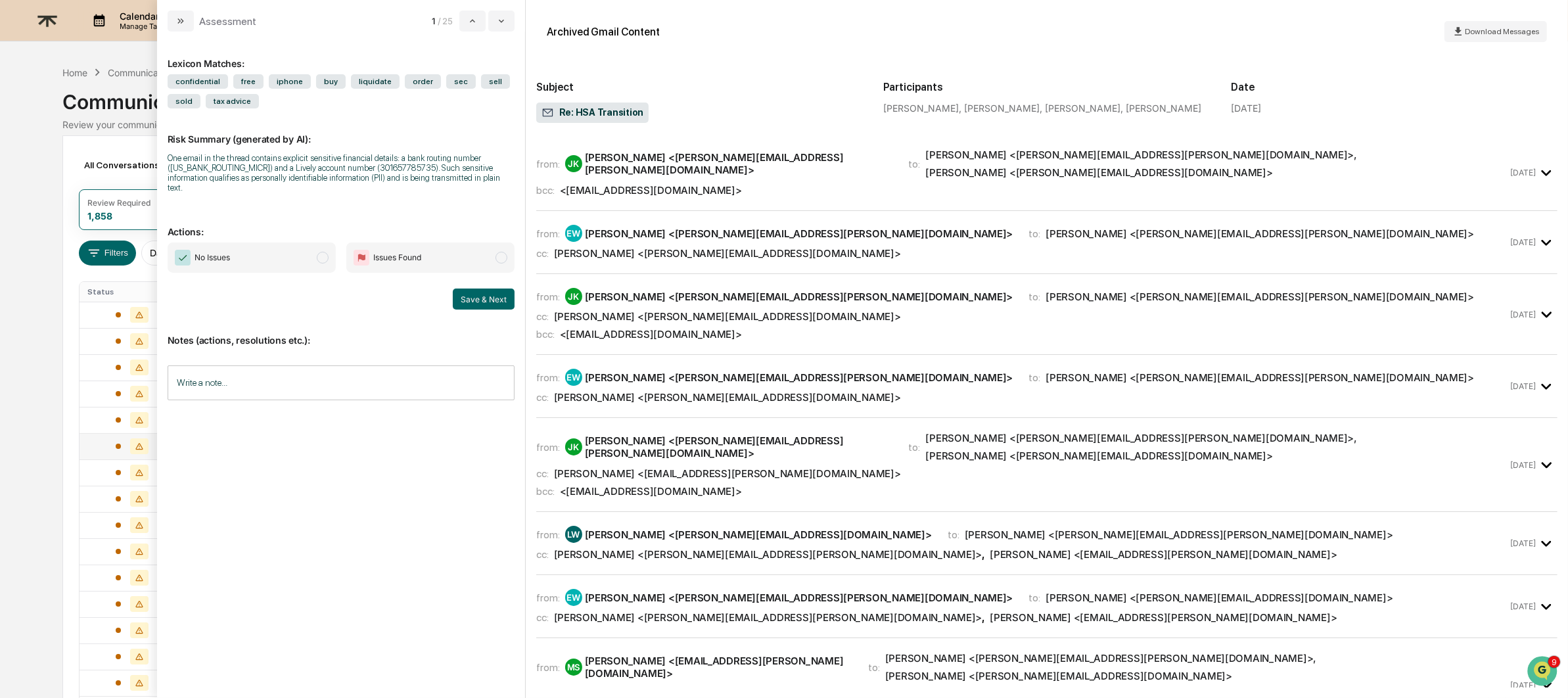
drag, startPoint x: 180, startPoint y: 18, endPoint x: 141, endPoint y: 28, distance: 40.3
click at [180, 18] on icon "modal" at bounding box center [181, 21] width 10 height 10
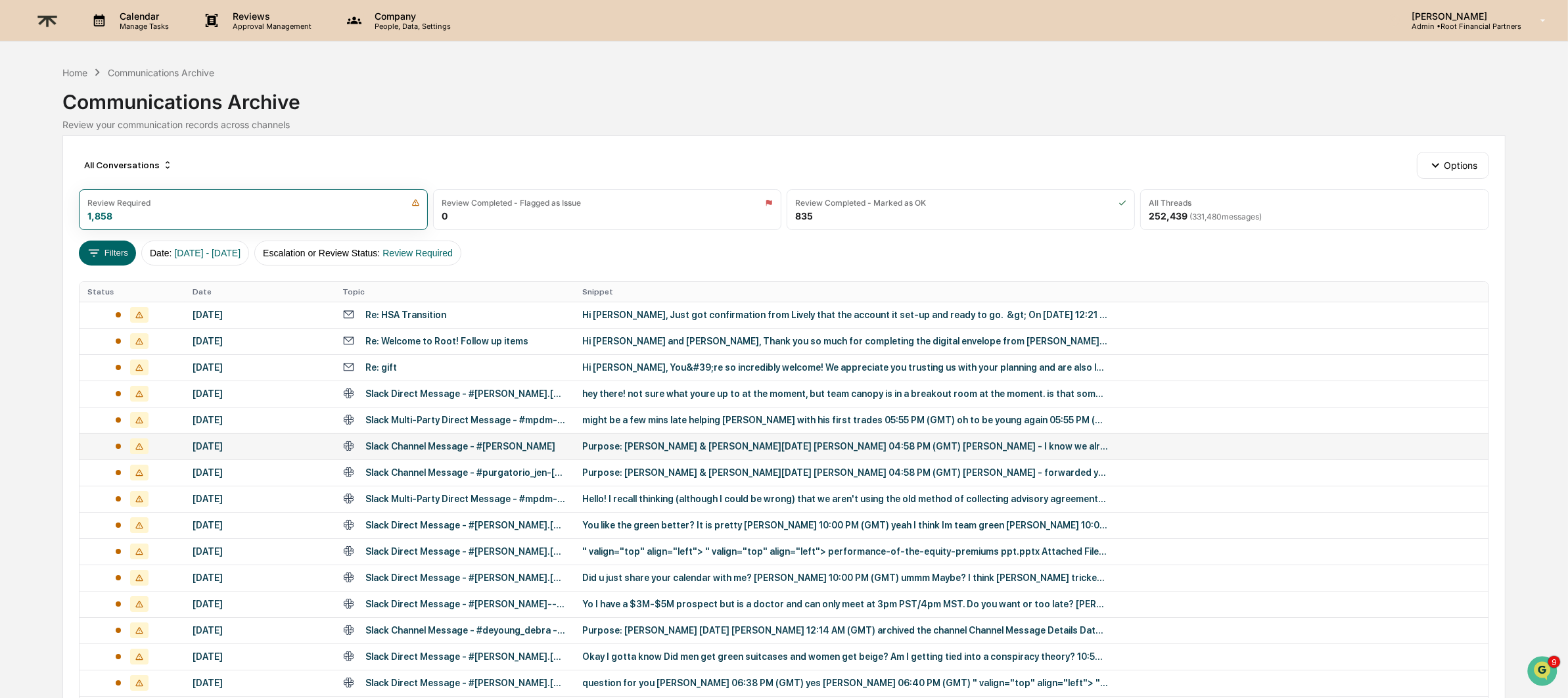
click at [49, 15] on img at bounding box center [47, 21] width 32 height 32
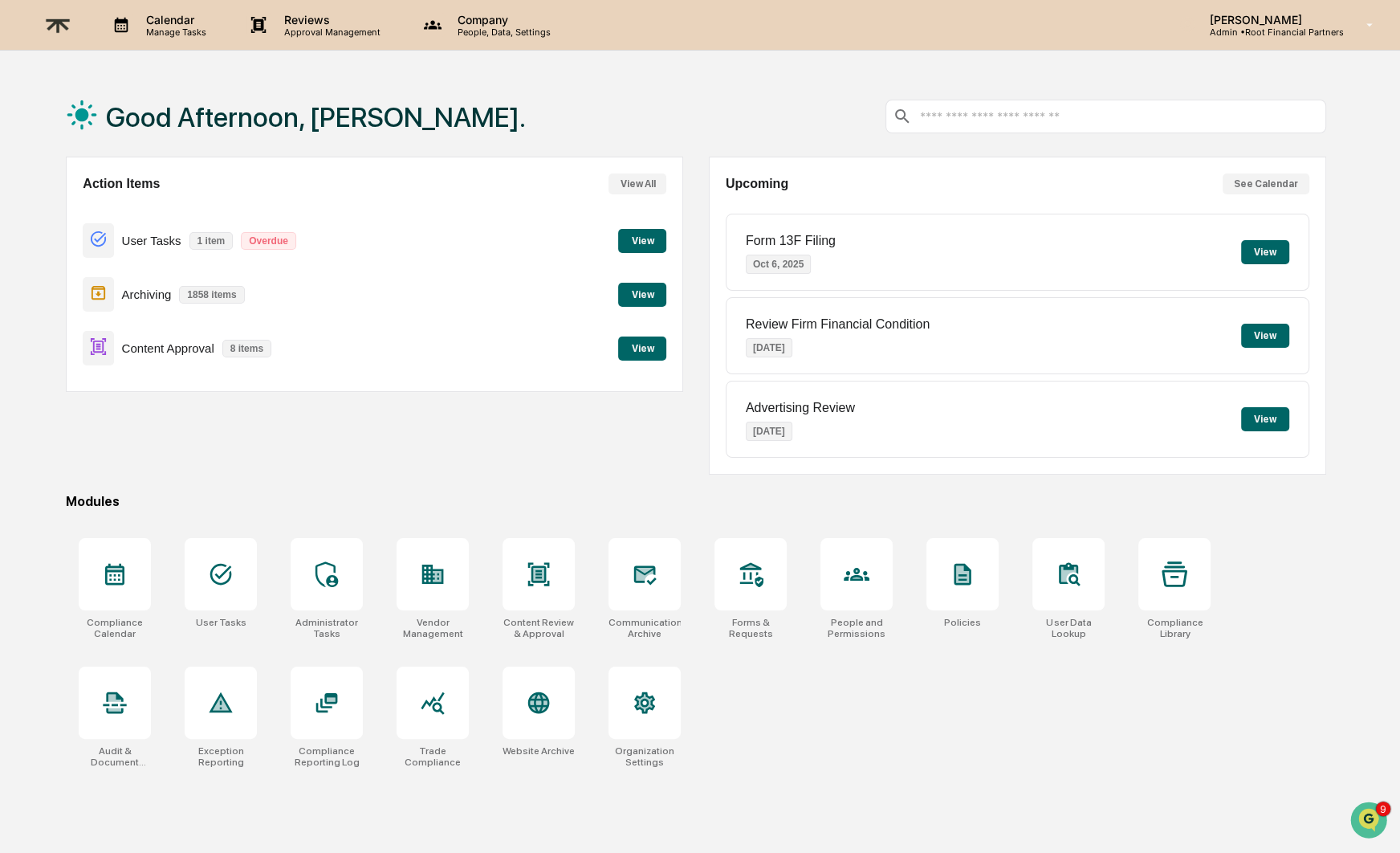
click at [643, 295] on button "View" at bounding box center [642, 294] width 49 height 24
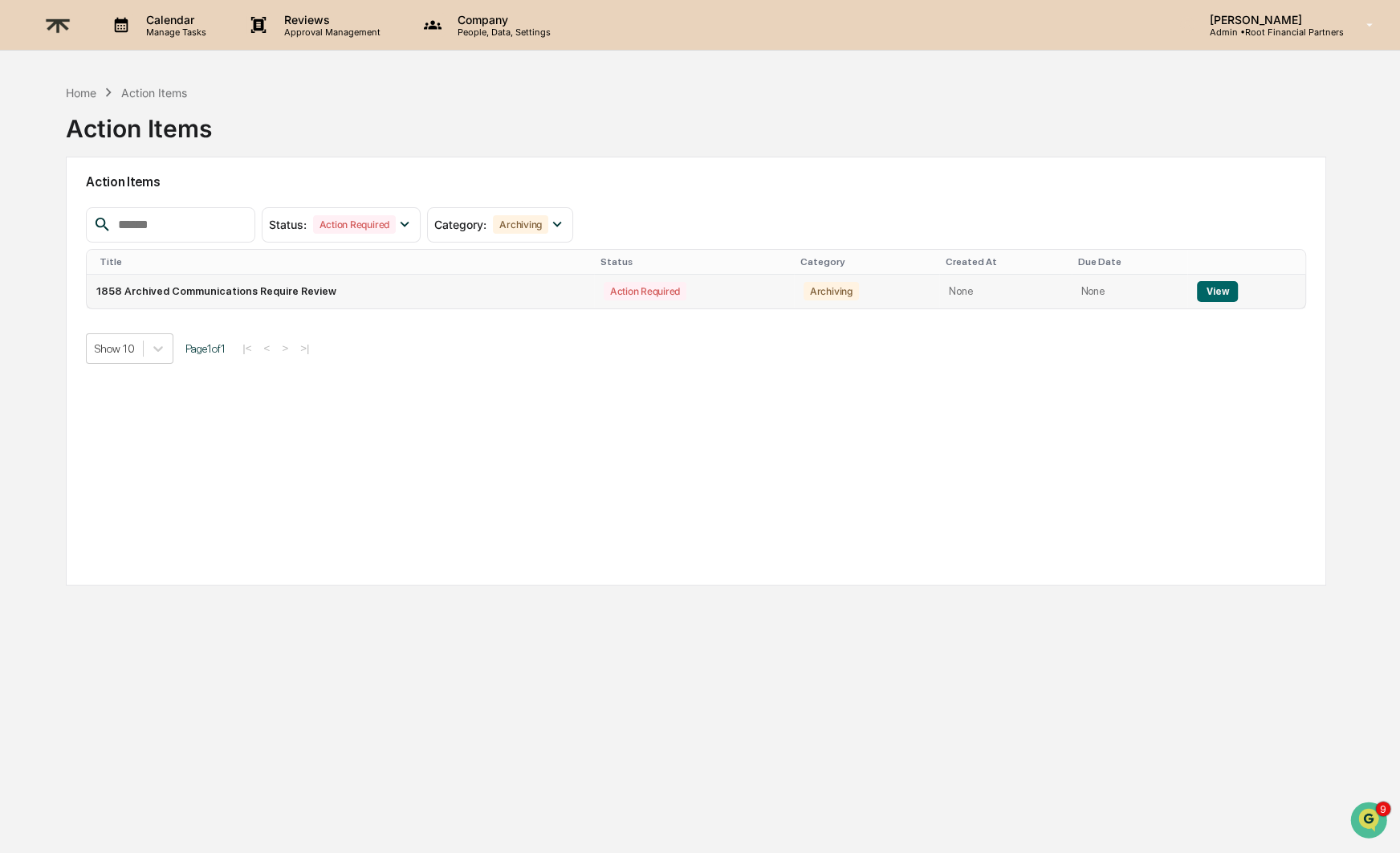
click at [1223, 291] on button "View" at bounding box center [1218, 291] width 41 height 21
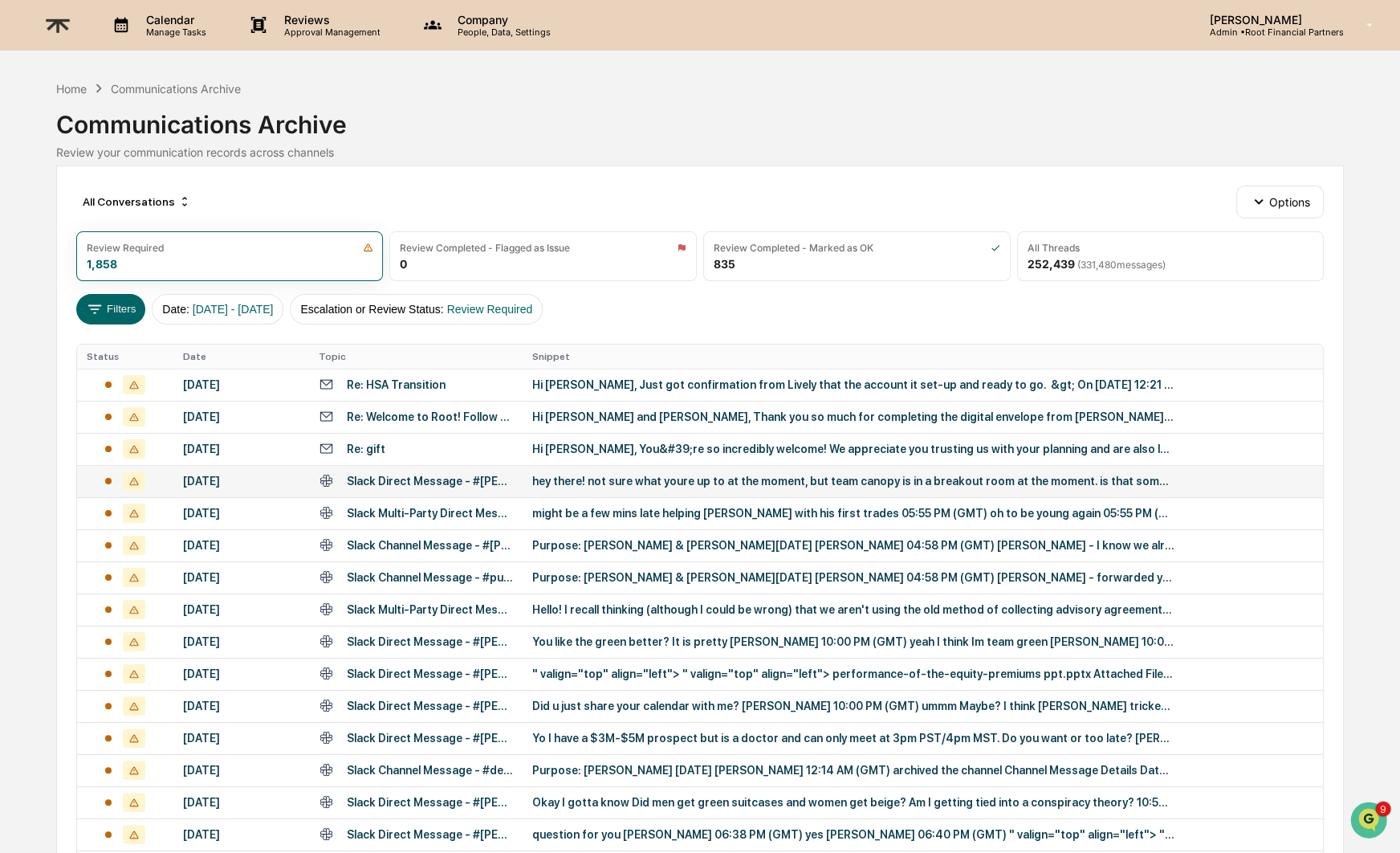
click at [847, 476] on div "hey there! not sure what youre up to at the moment, but team canopy is in a bre…" at bounding box center [853, 481] width 642 height 13
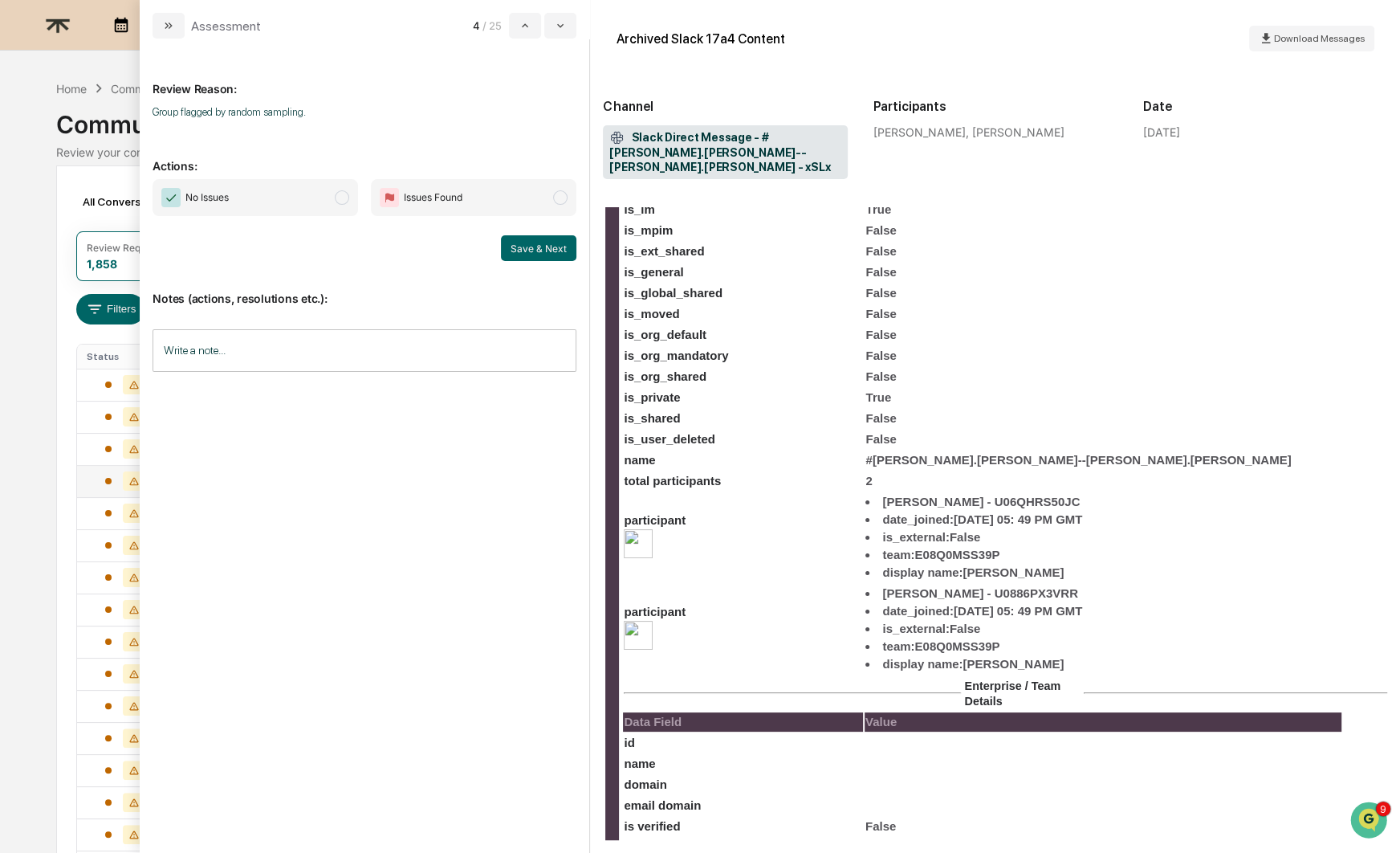
scroll to position [884, 0]
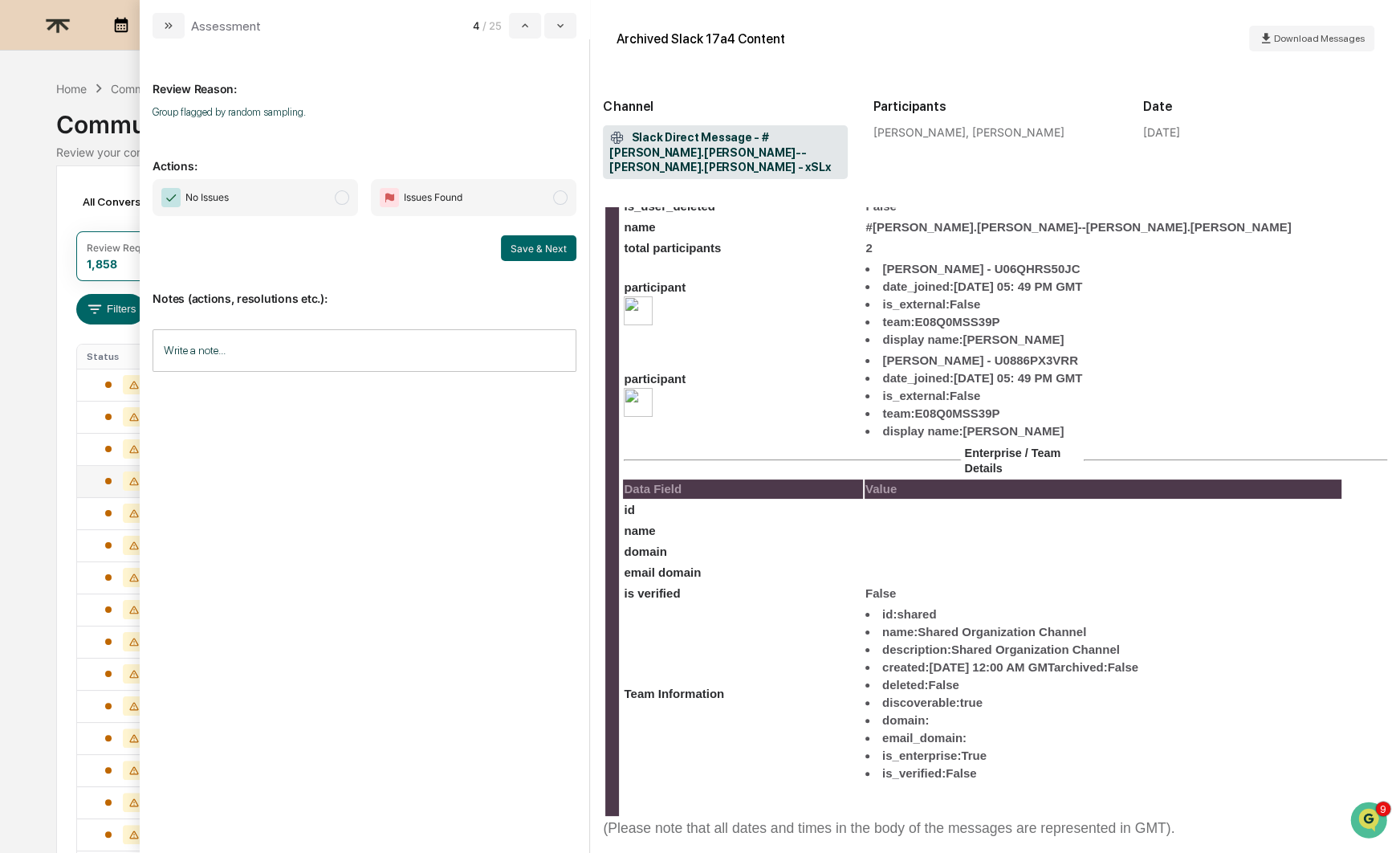
click at [319, 196] on span "No Issues" at bounding box center [255, 197] width 206 height 37
click at [557, 253] on button "Save & Next" at bounding box center [538, 248] width 75 height 26
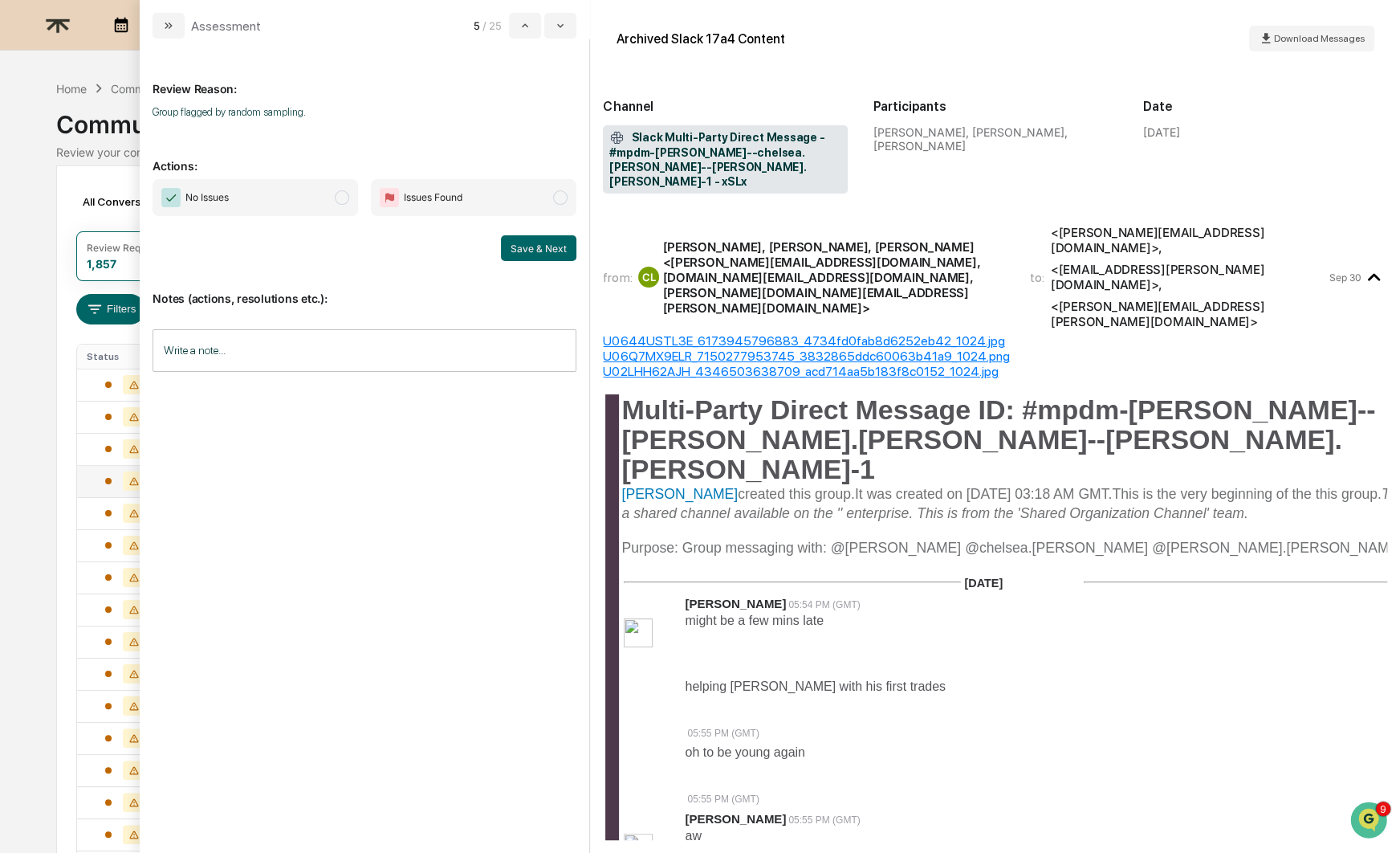
scroll to position [545, 0]
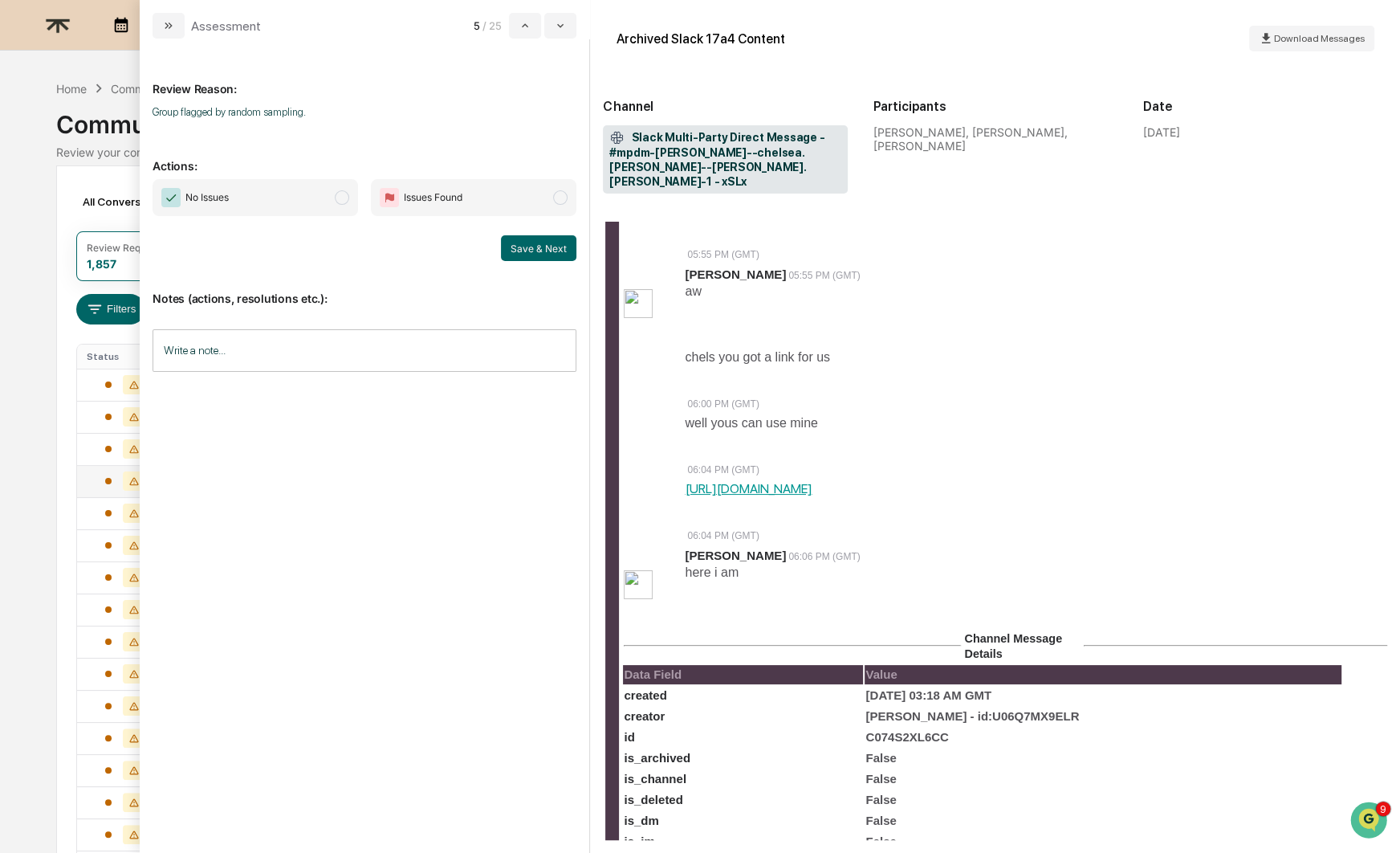
click at [253, 184] on span "No Issues" at bounding box center [255, 197] width 206 height 37
click at [557, 238] on button "Save & Next" at bounding box center [538, 248] width 75 height 26
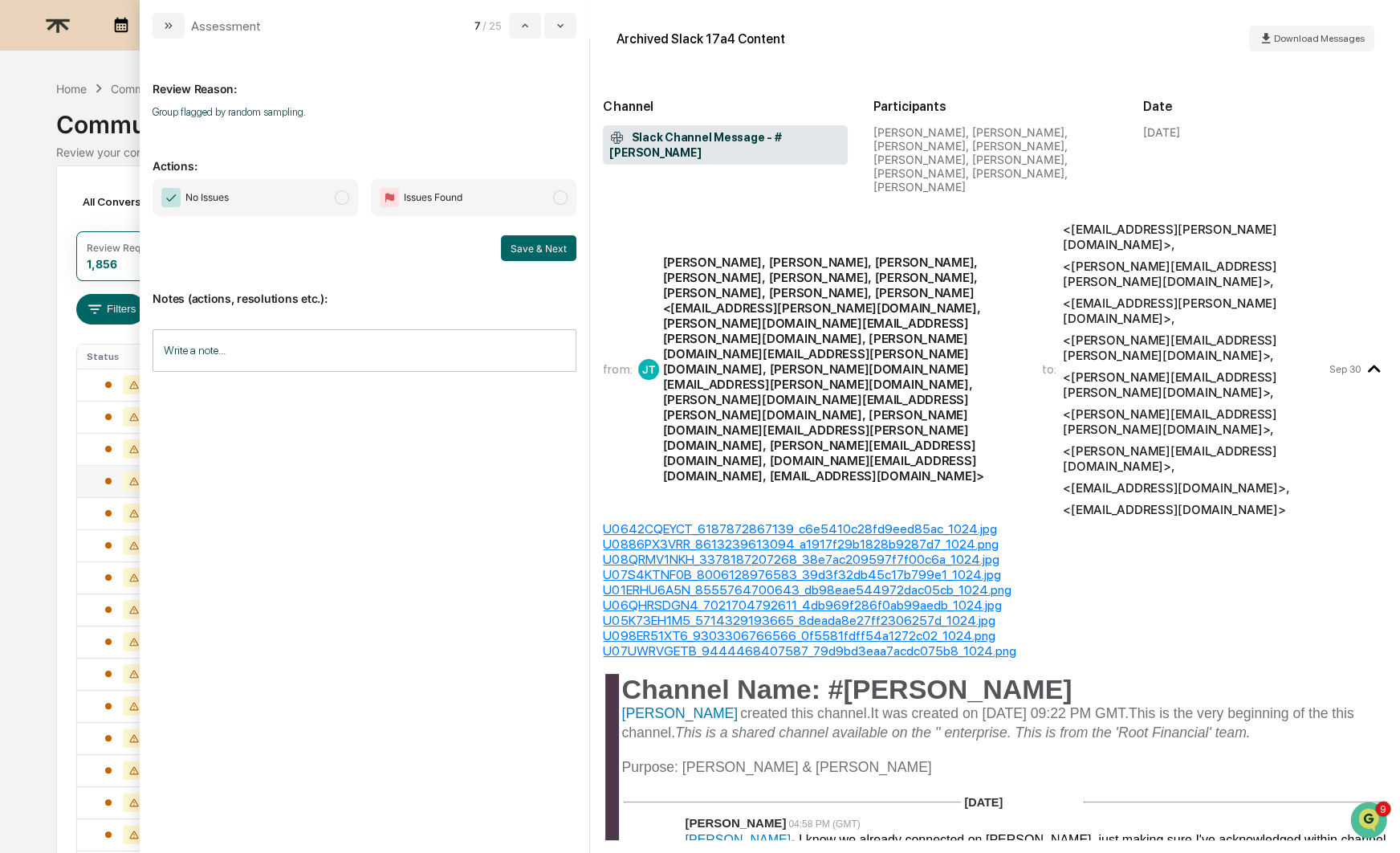
click at [282, 196] on span "No Issues" at bounding box center [255, 197] width 206 height 37
click at [543, 251] on button "Save & Next" at bounding box center [538, 248] width 75 height 26
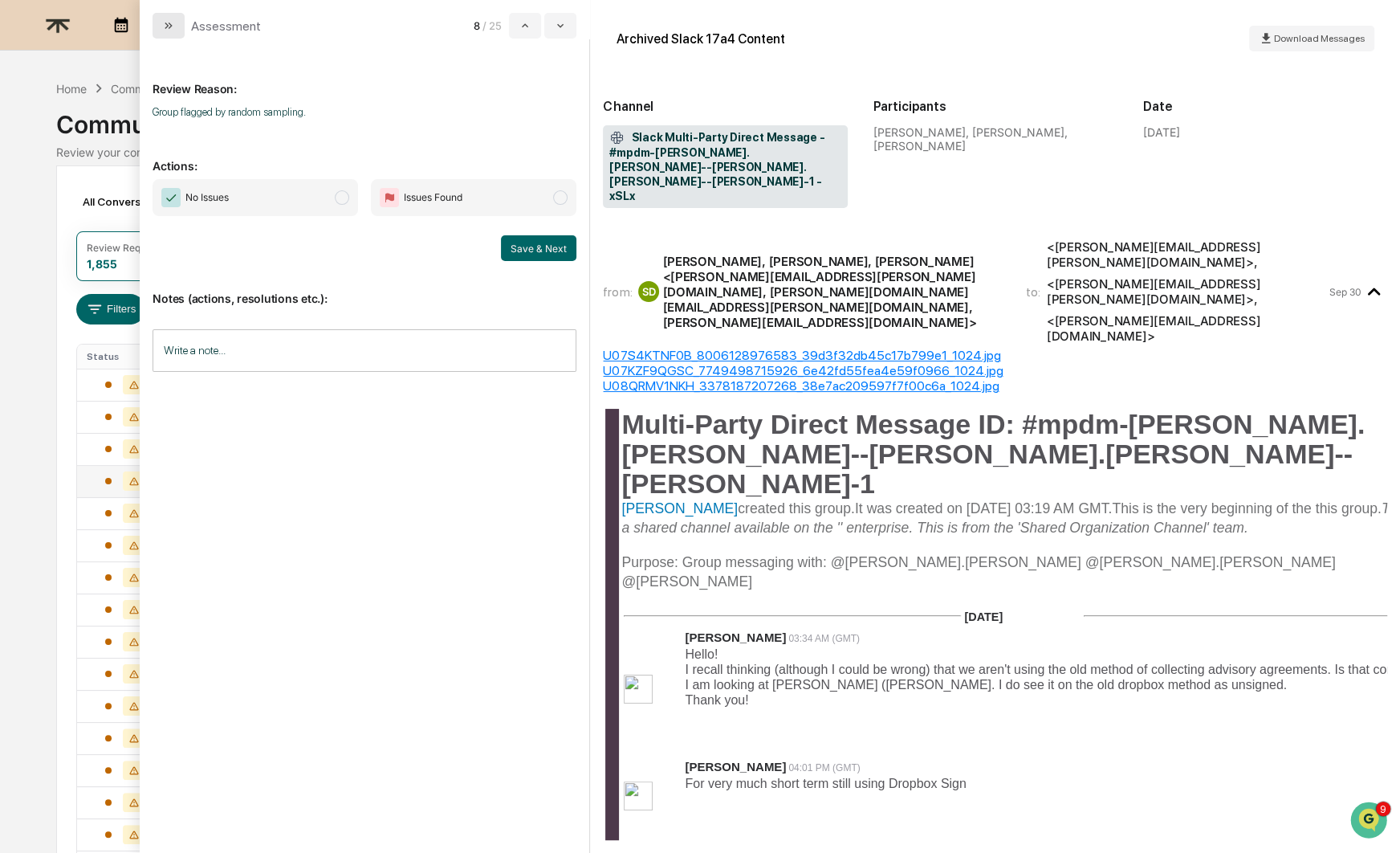
click at [171, 29] on icon "modal" at bounding box center [168, 25] width 13 height 13
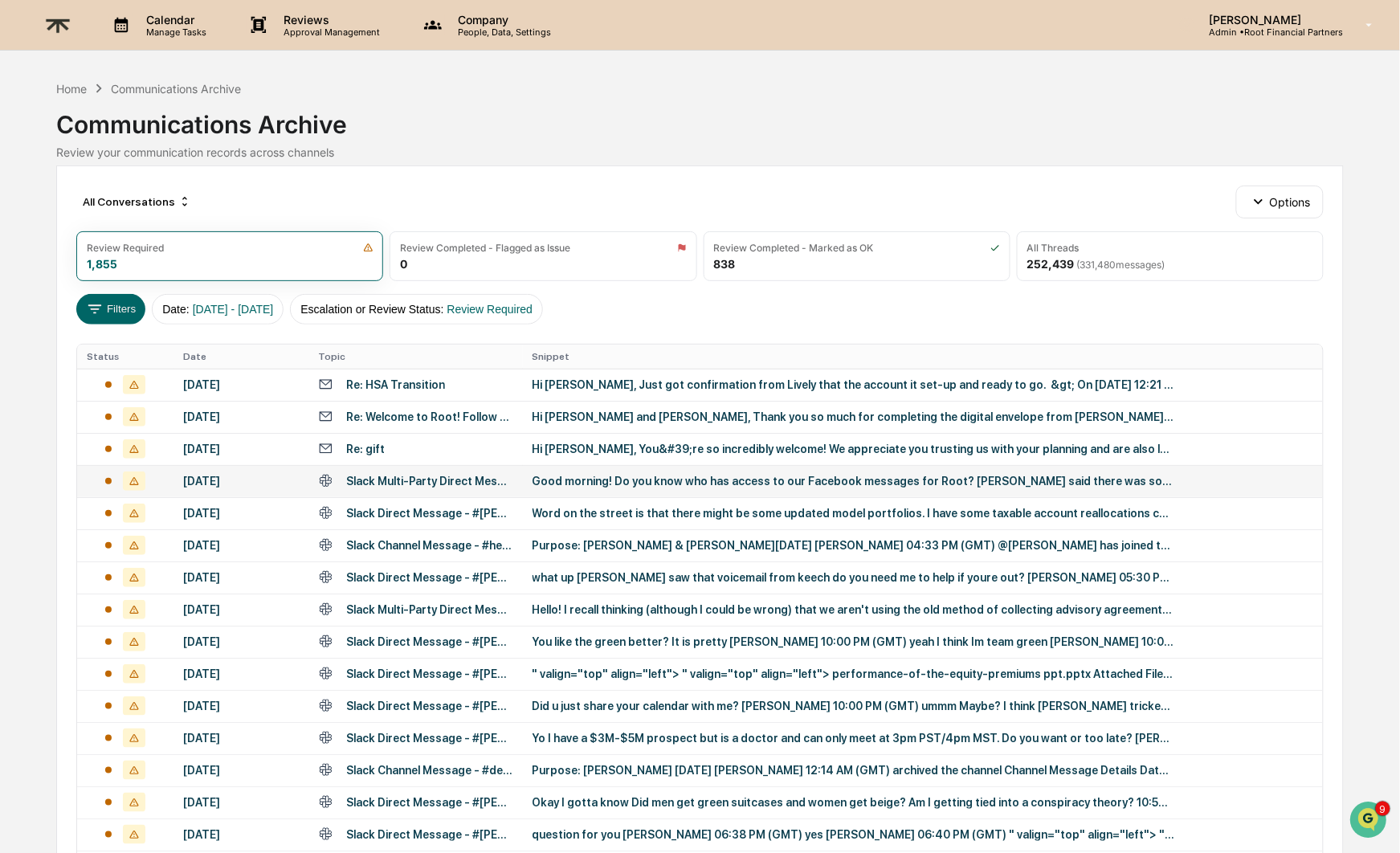
click at [40, 19] on img at bounding box center [58, 25] width 39 height 40
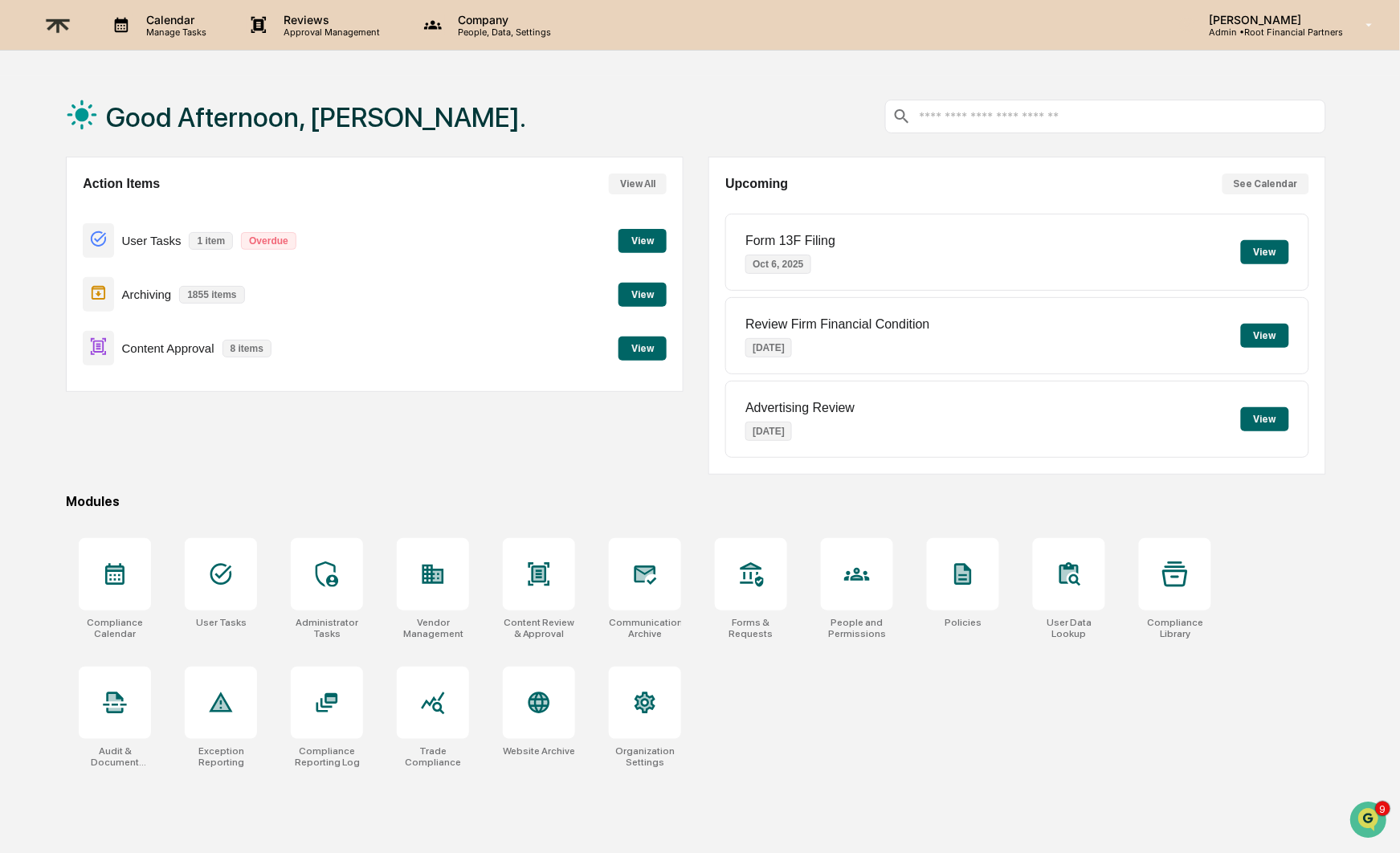
click at [631, 342] on button "View" at bounding box center [643, 348] width 49 height 24
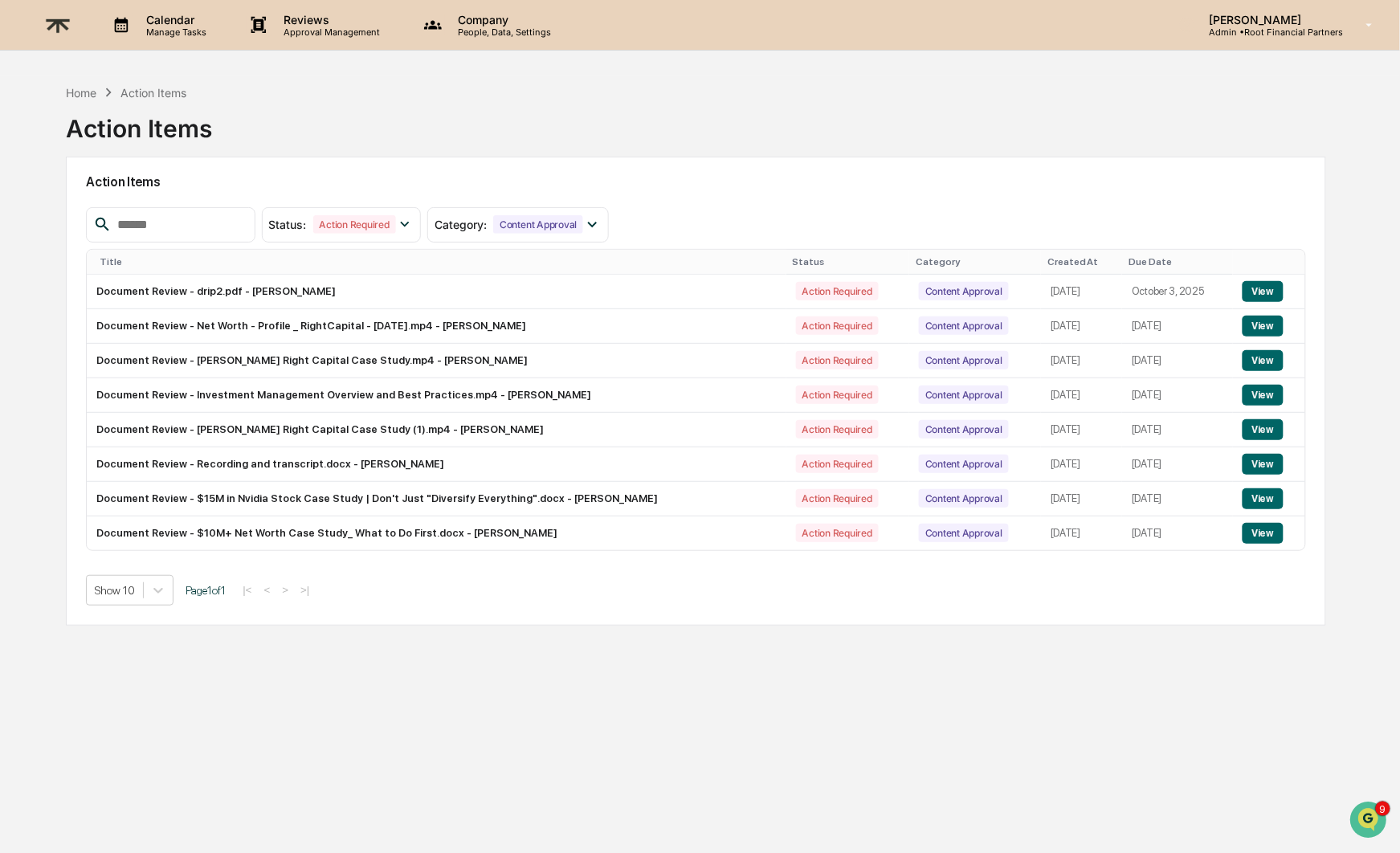
click at [1048, 262] on div "Created At" at bounding box center [1082, 262] width 68 height 12
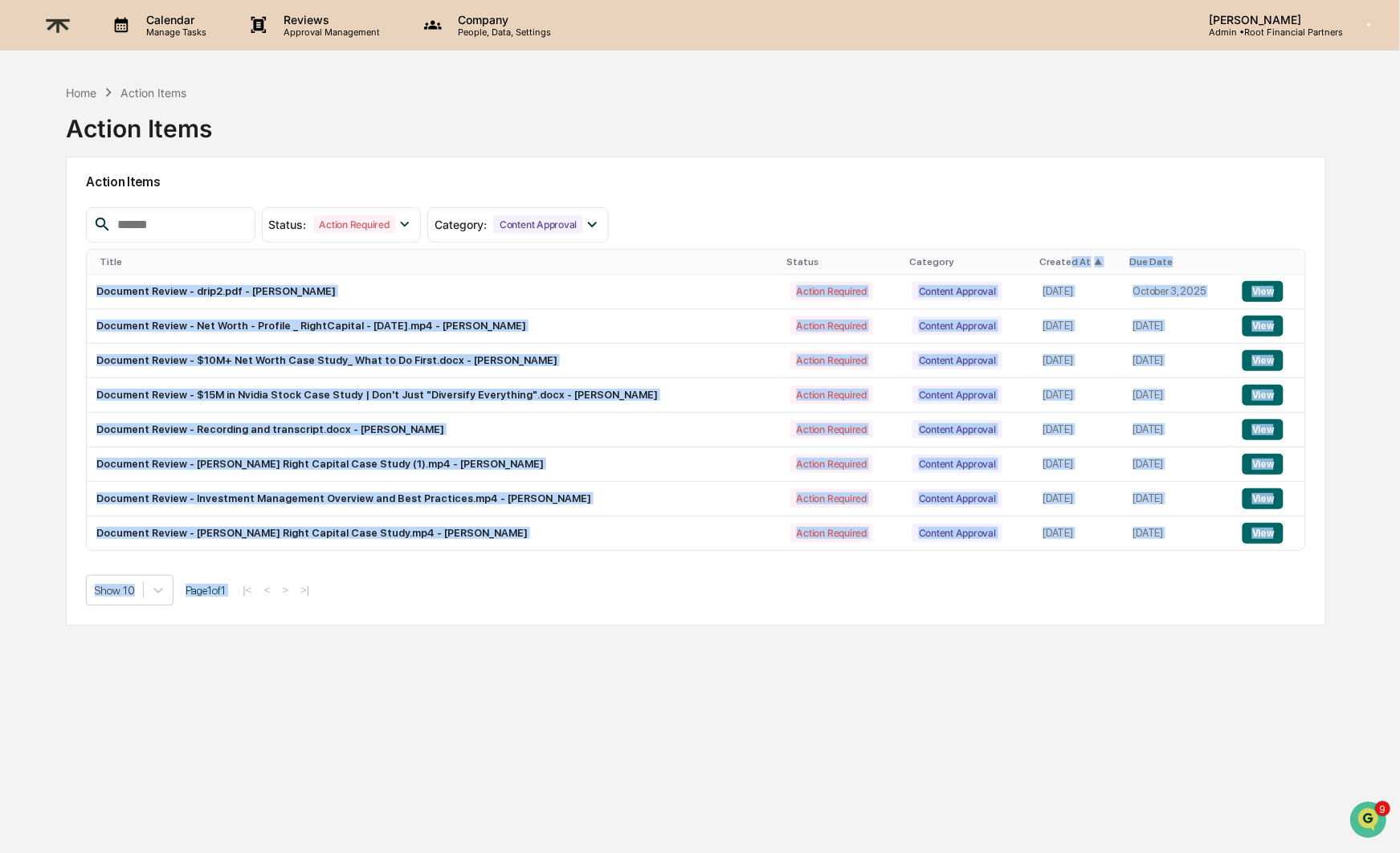
drag, startPoint x: 1035, startPoint y: 262, endPoint x: 1066, endPoint y: 573, distance: 312.5
click at [1066, 573] on div "Status : Action Required Select/Deselect All Action Required Resolved Category …" at bounding box center [696, 405] width 1220 height 398
click at [1279, 485] on td "View" at bounding box center [1269, 499] width 72 height 34
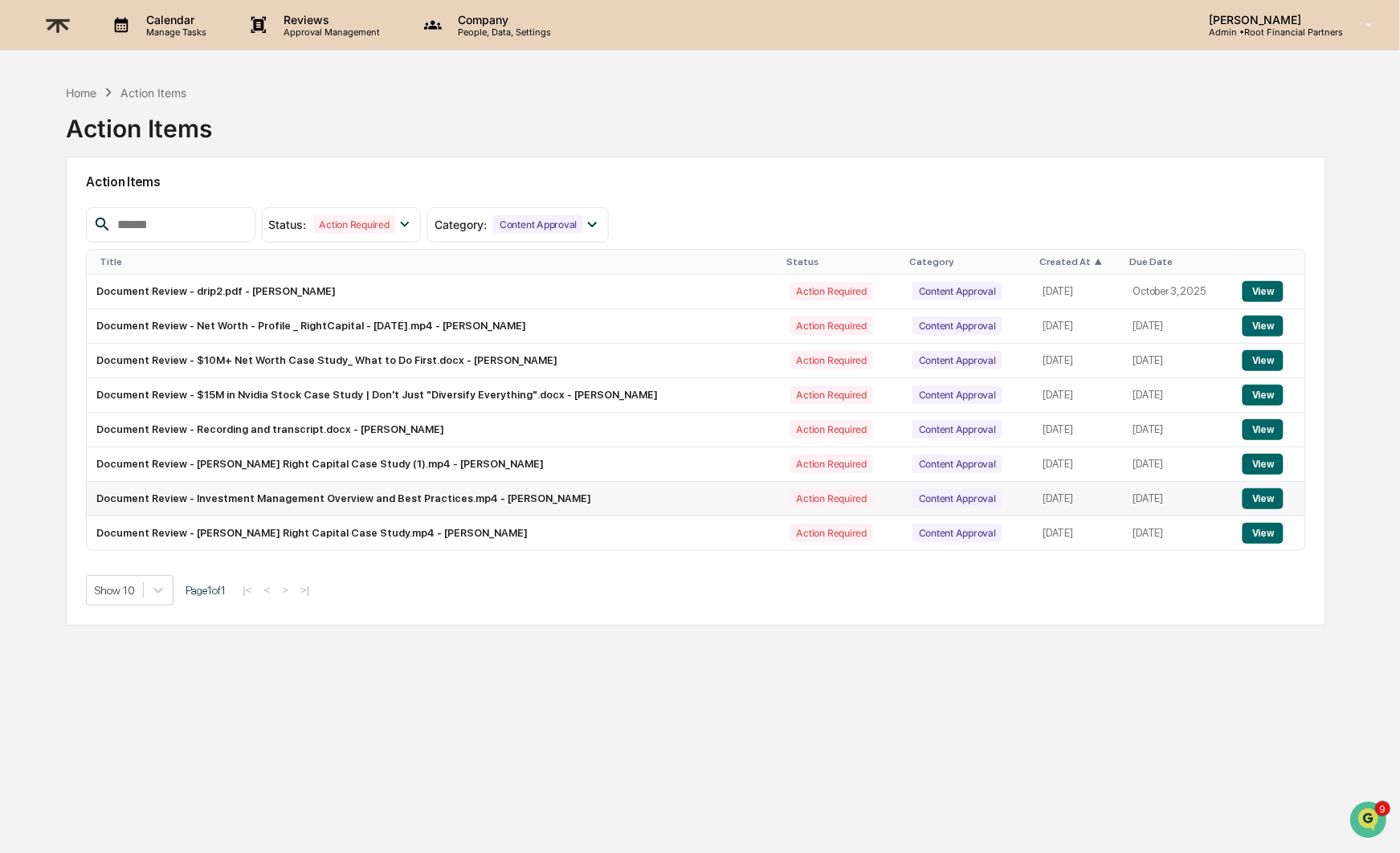
click at [1275, 493] on button "View" at bounding box center [1263, 498] width 41 height 21
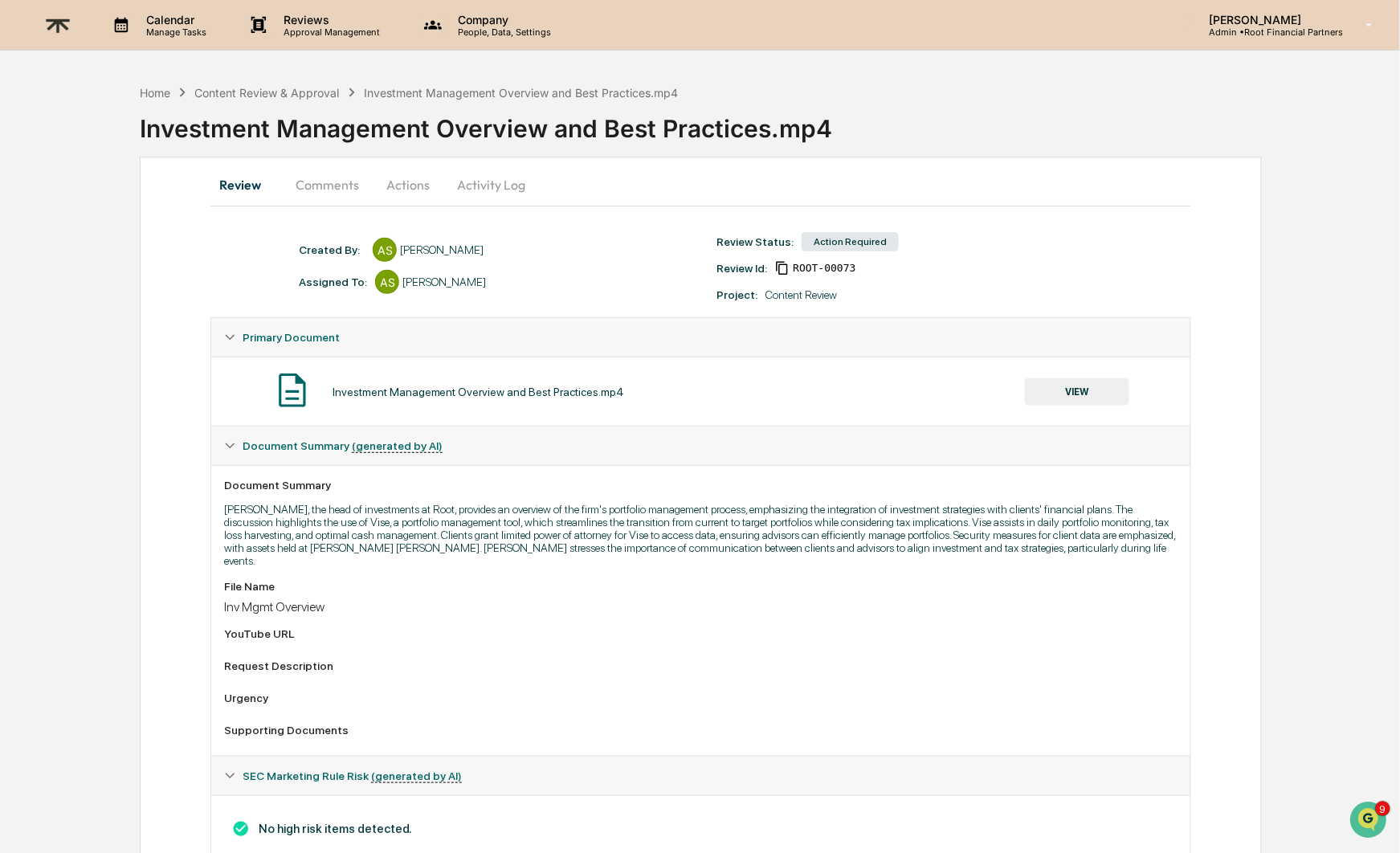
scroll to position [94, 0]
